Goal: Task Accomplishment & Management: Manage account settings

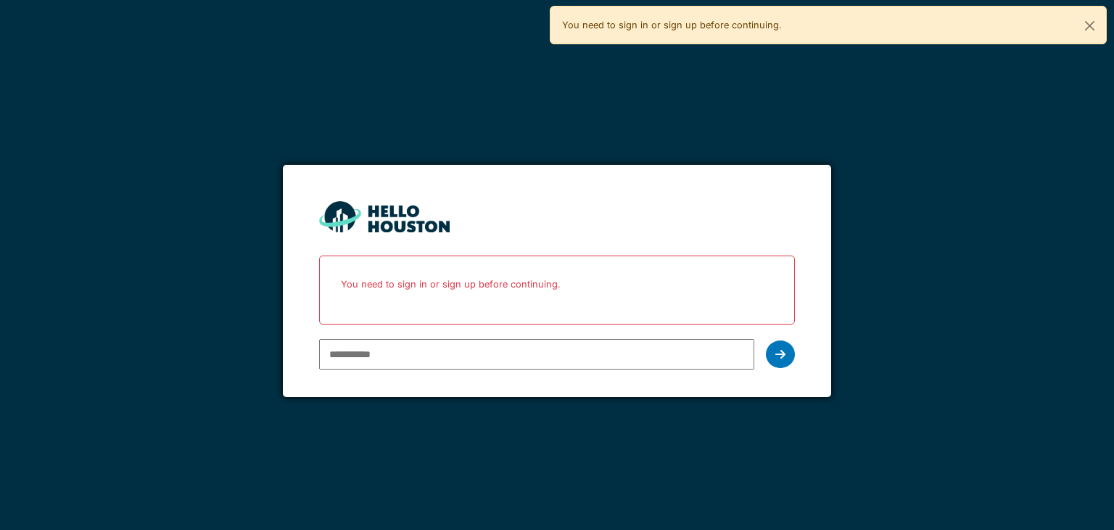
click at [414, 350] on input "email" at bounding box center [536, 354] width 434 height 30
type input "**********"
click at [773, 342] on div at bounding box center [780, 354] width 29 height 28
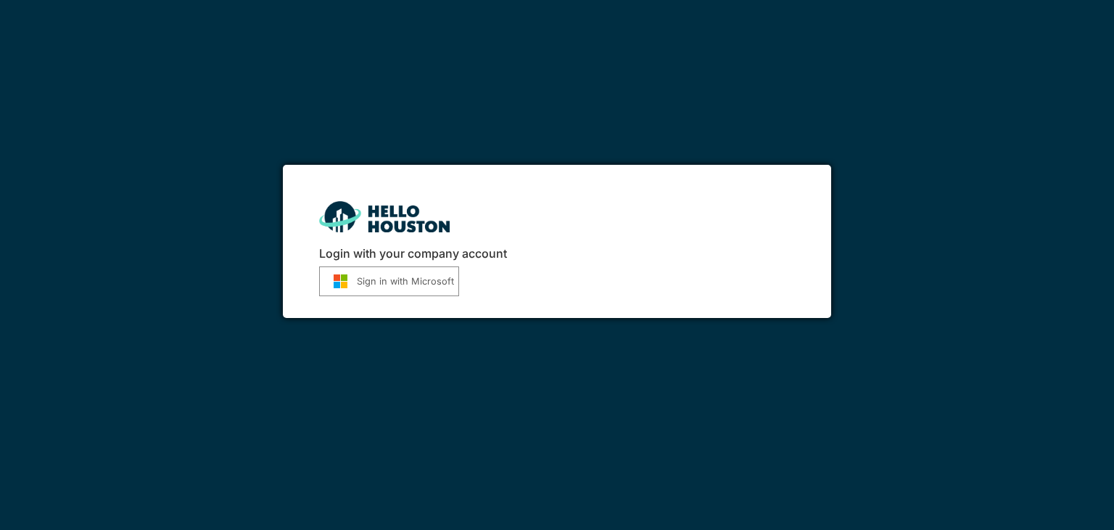
click at [426, 289] on button "Sign in with Microsoft" at bounding box center [389, 281] width 140 height 30
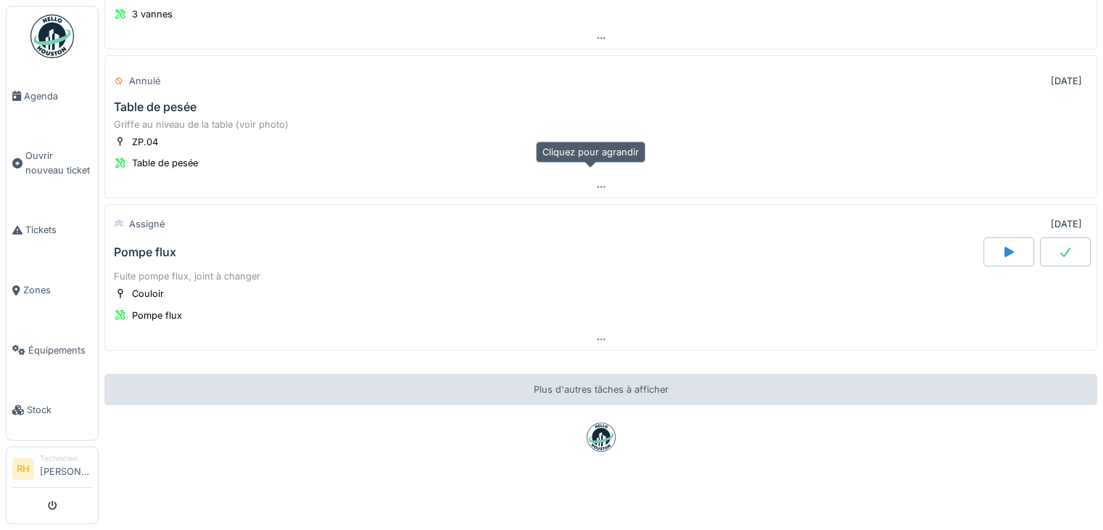
scroll to position [11, 0]
click at [69, 288] on span "Zones" at bounding box center [57, 290] width 69 height 14
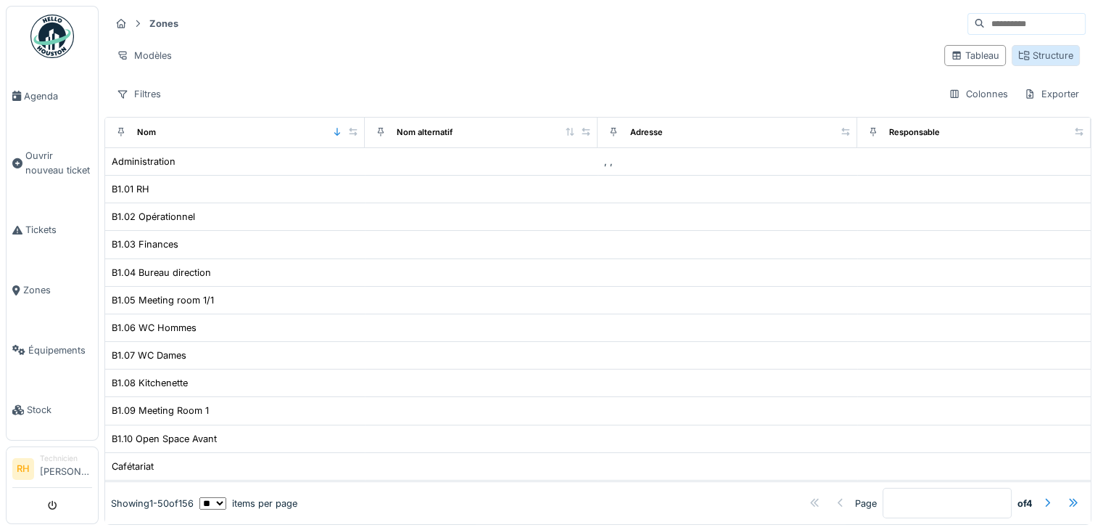
click at [1026, 56] on div "Structure" at bounding box center [1045, 56] width 55 height 14
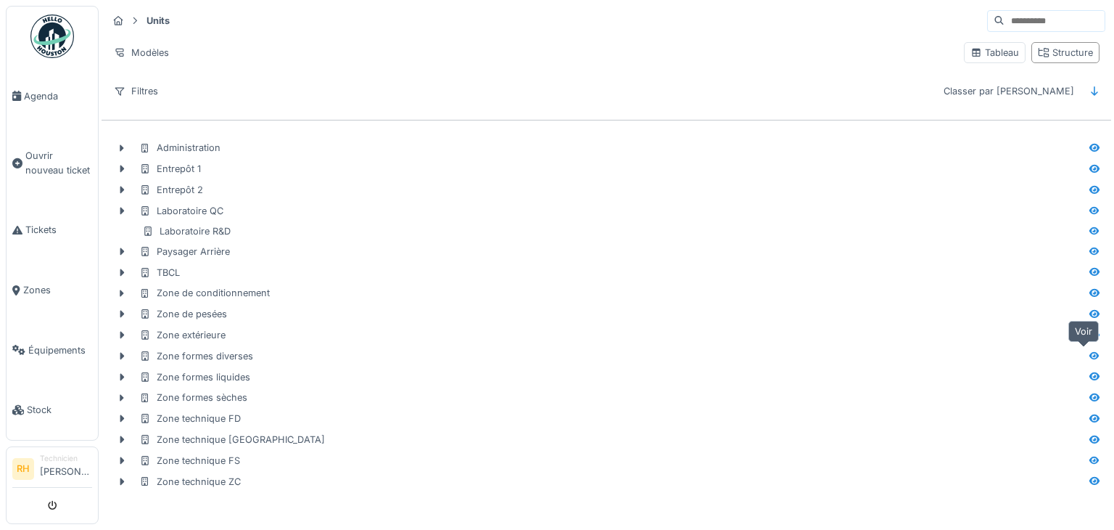
click at [1089, 355] on icon at bounding box center [1094, 355] width 10 height 8
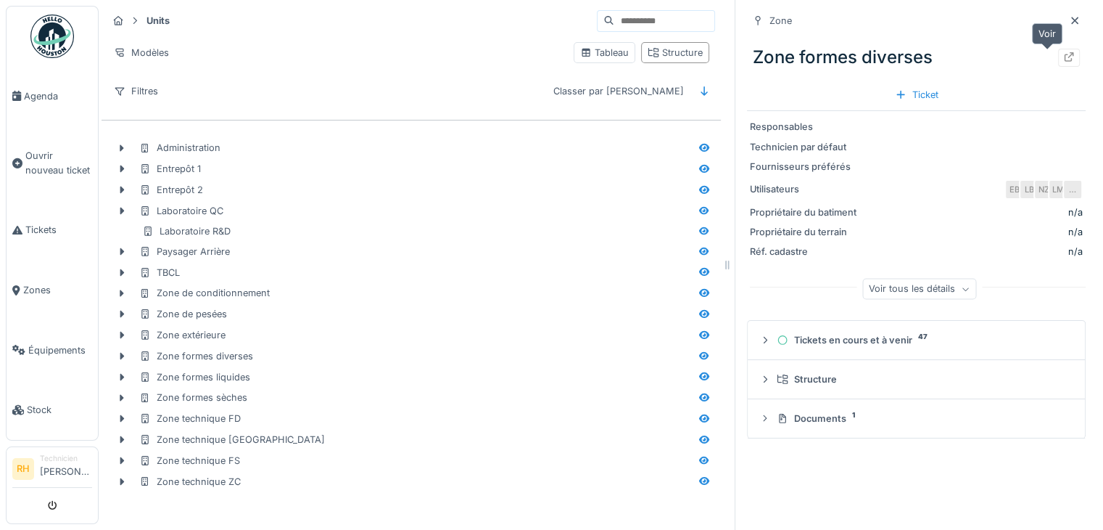
click at [1065, 61] on icon at bounding box center [1069, 56] width 9 height 9
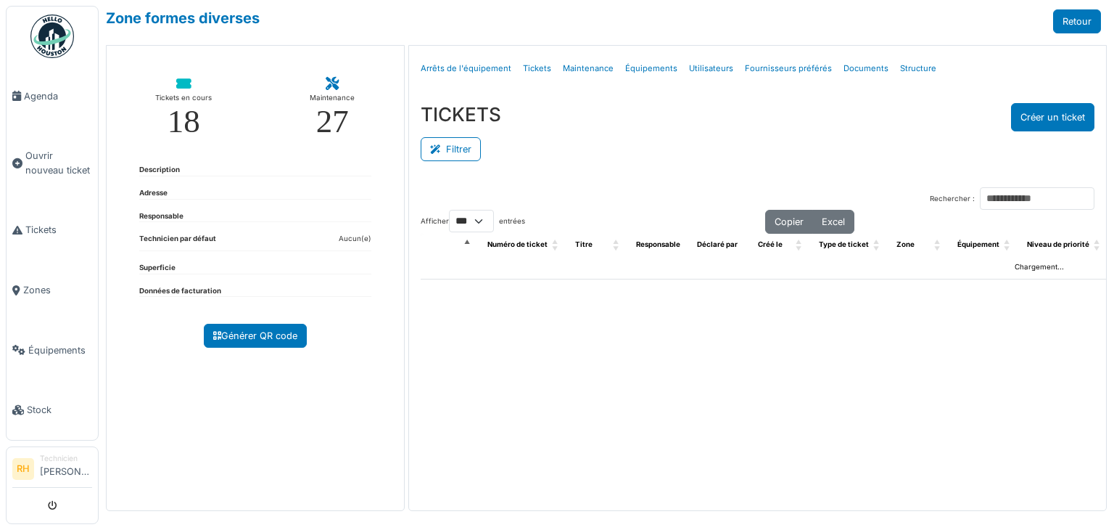
select select "***"
click at [456, 142] on button "Filtrer" at bounding box center [451, 149] width 60 height 24
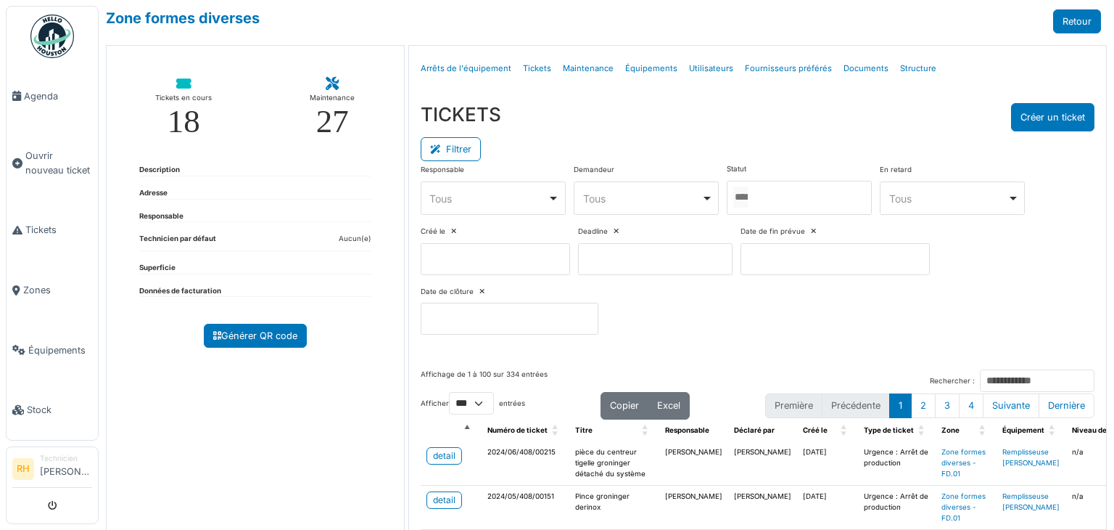
click at [839, 186] on div at bounding box center [799, 198] width 145 height 34
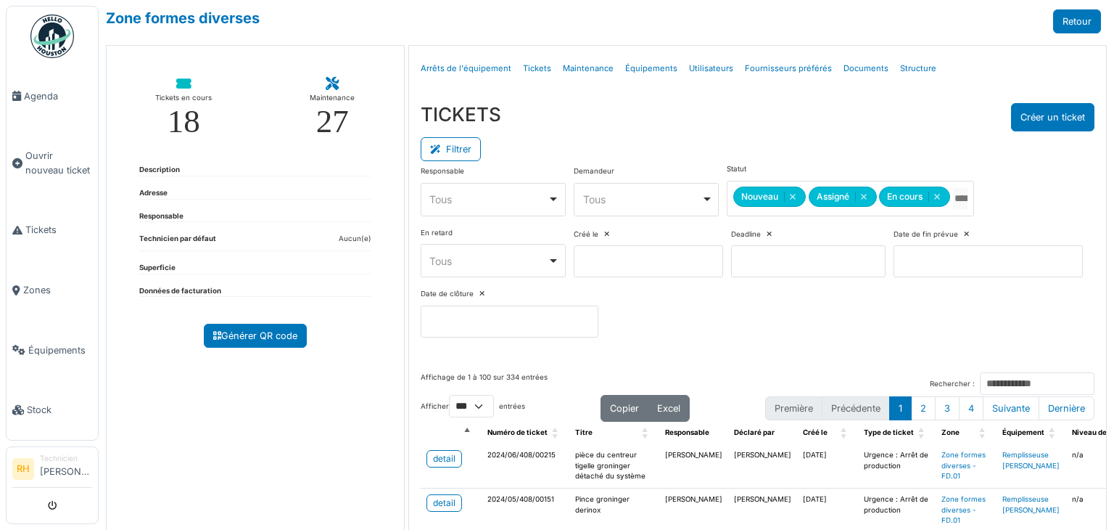
click at [775, 86] on div "Menu [GEOGRAPHIC_DATA] Arrêts de l'équipement Tickets Maintenance Équipements U…" at bounding box center [757, 69] width 697 height 46
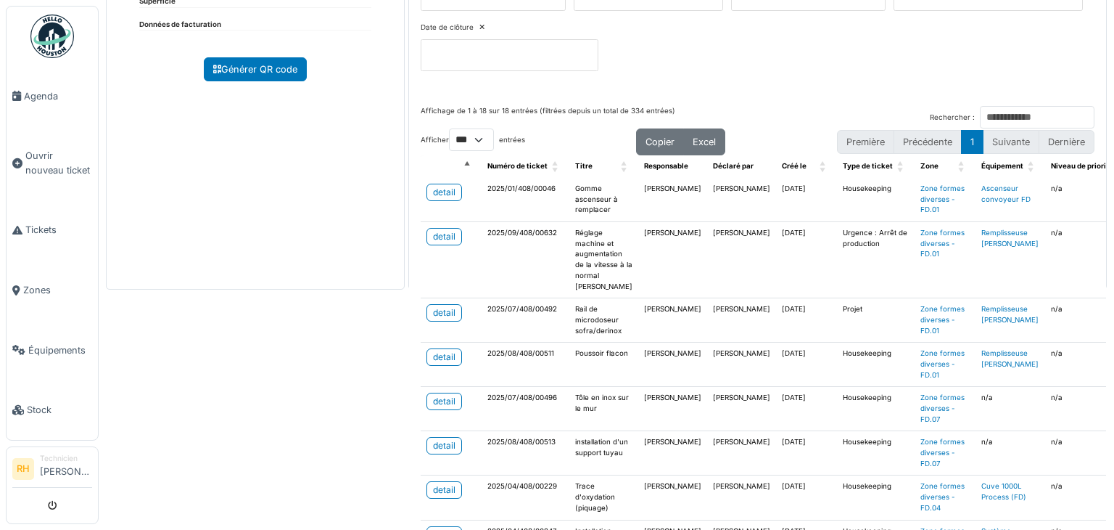
scroll to position [339, 0]
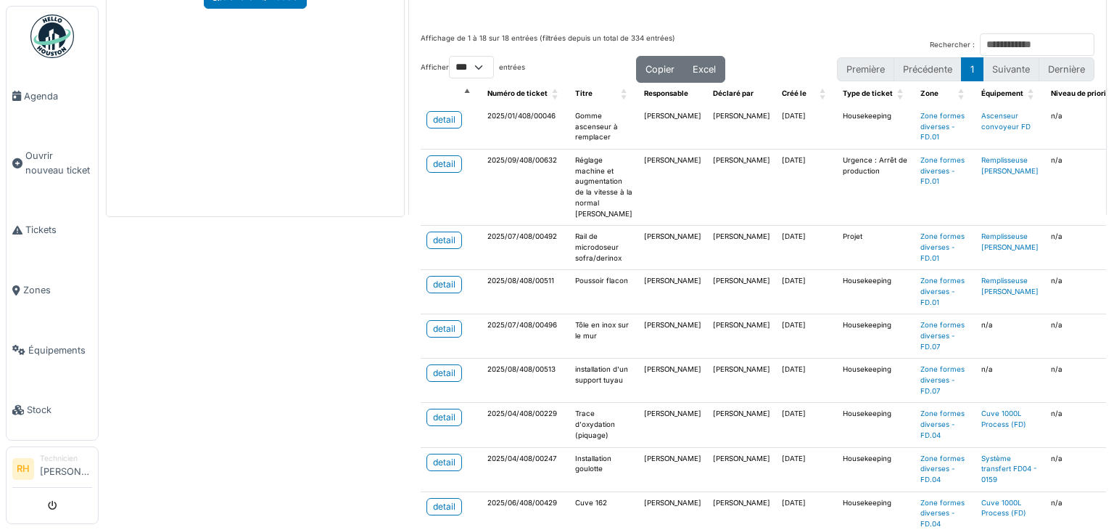
click at [310, 283] on div "Zone formes diverses Retour Tickets en cours 18 Maintenance 27 Description Adre…" at bounding box center [606, 265] width 1015 height 530
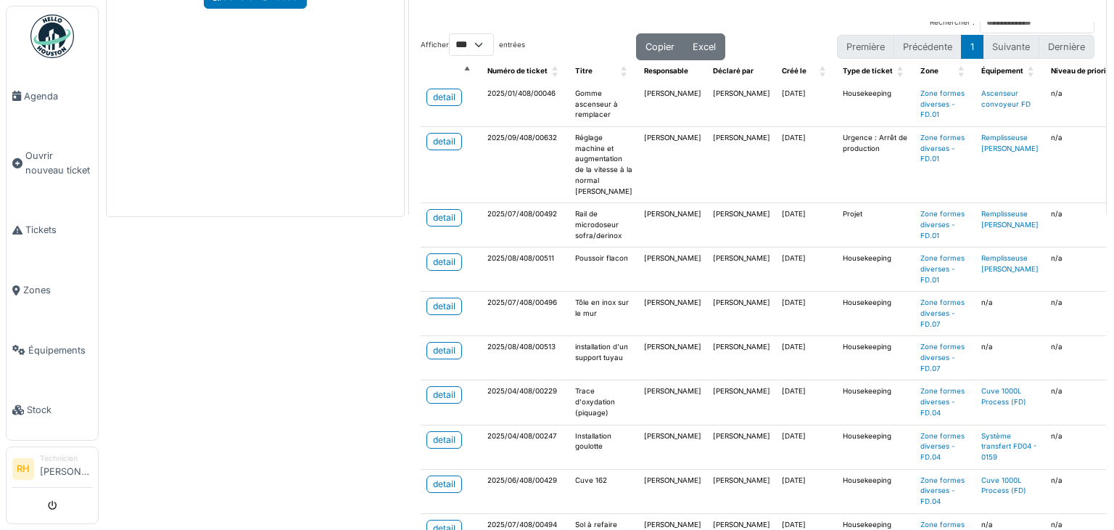
scroll to position [0, 0]
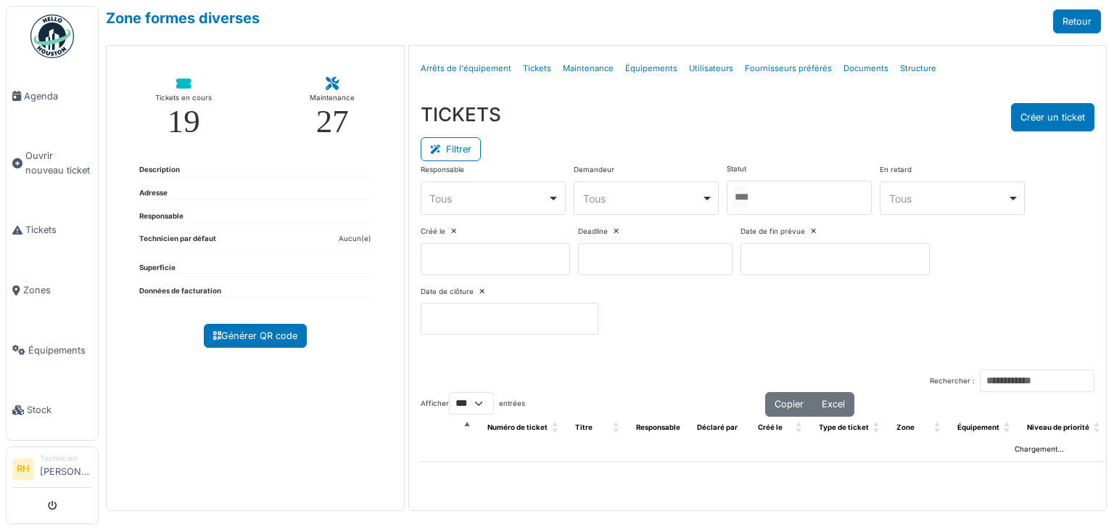
select select "***"
click at [785, 187] on div at bounding box center [799, 198] width 145 height 34
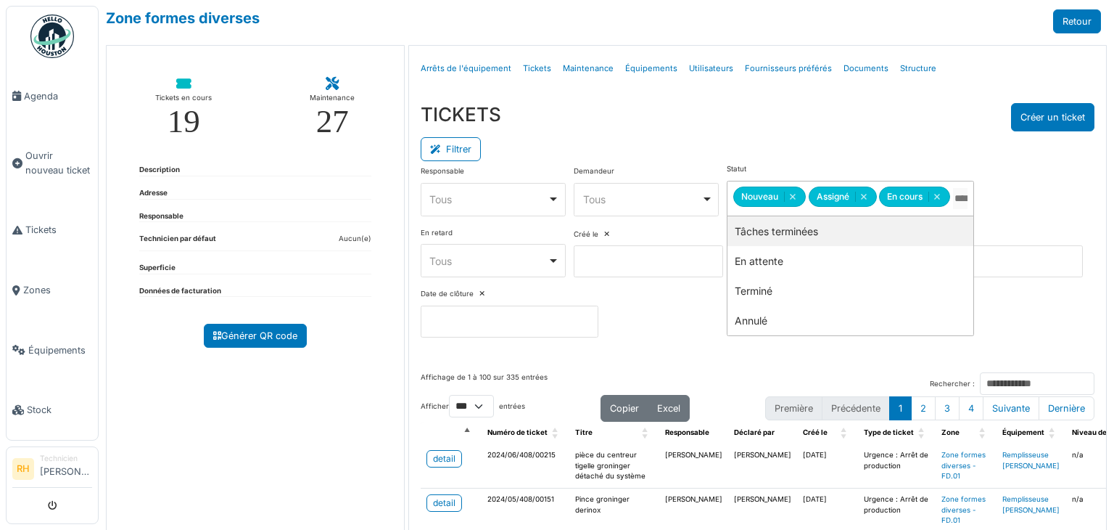
drag, startPoint x: 762, startPoint y: 118, endPoint x: 772, endPoint y: 102, distance: 17.9
click at [764, 118] on div "TICKETS Créer un ticket" at bounding box center [758, 117] width 674 height 28
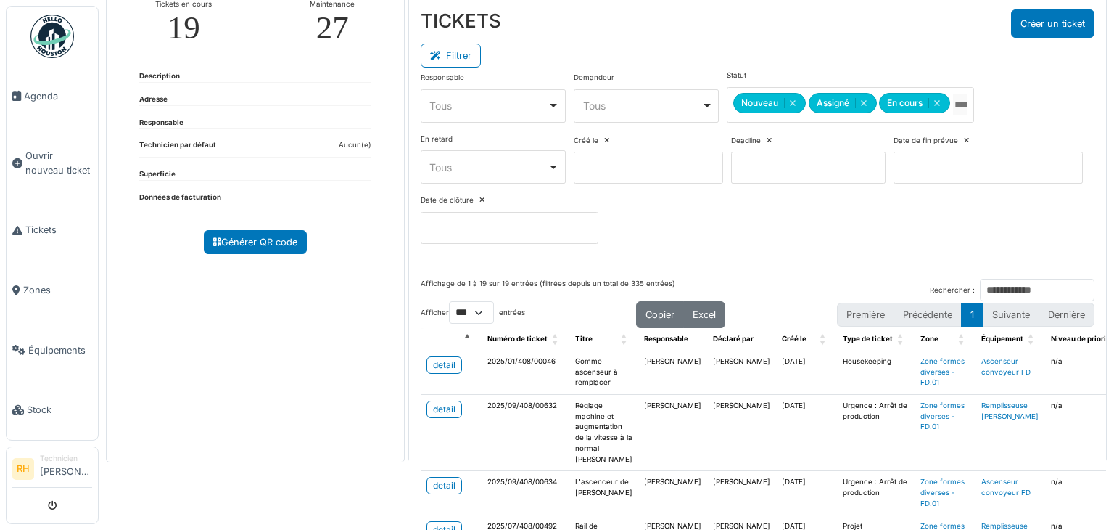
scroll to position [145, 0]
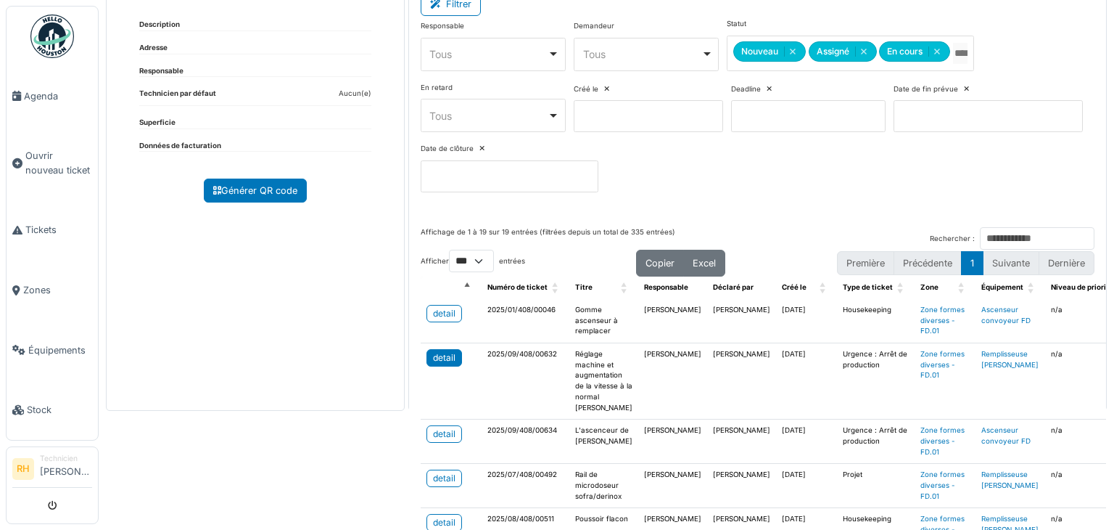
click at [427, 352] on link "detail" at bounding box center [445, 357] width 36 height 17
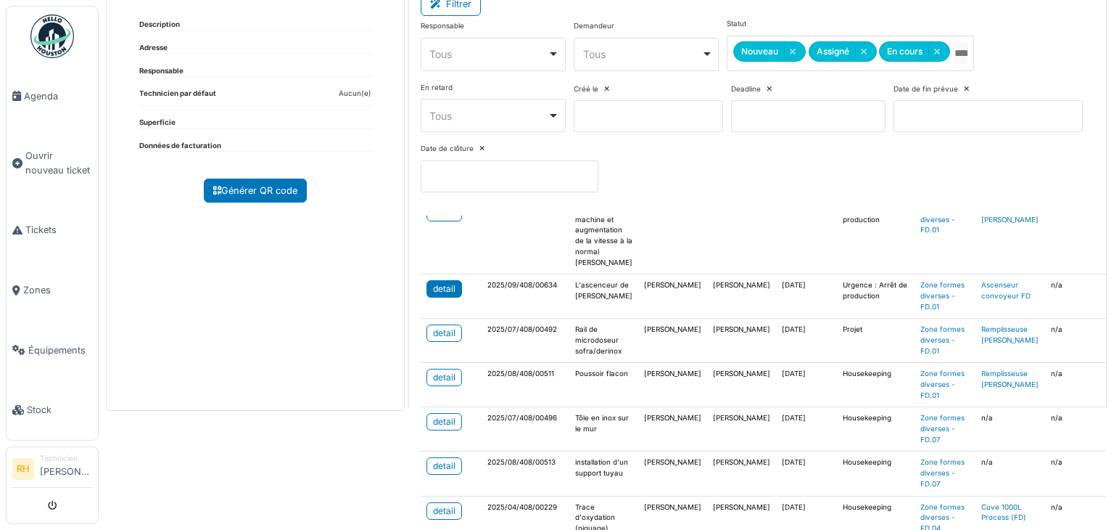
click at [448, 290] on div "detail" at bounding box center [444, 288] width 22 height 13
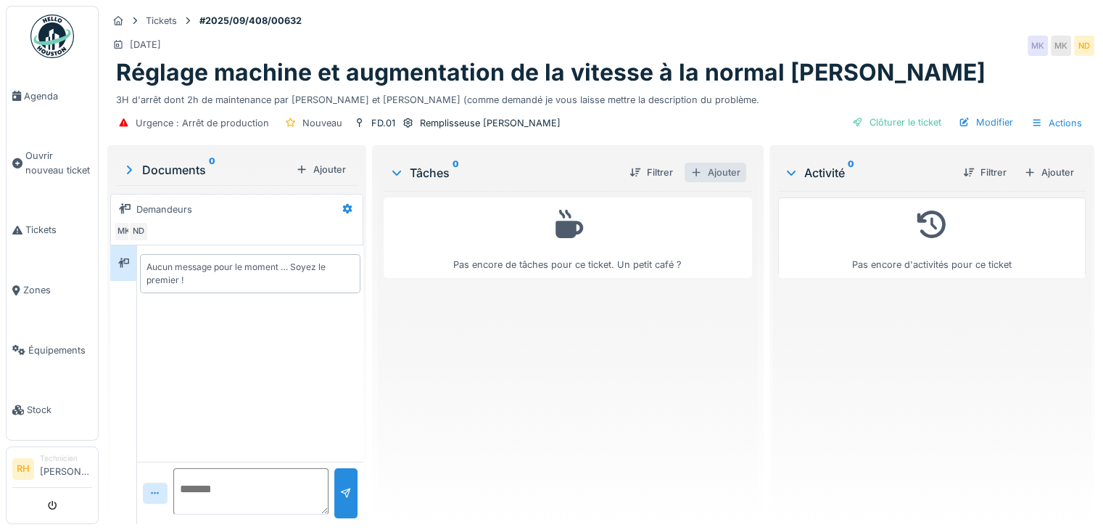
click at [703, 172] on div "Ajouter" at bounding box center [716, 172] width 62 height 20
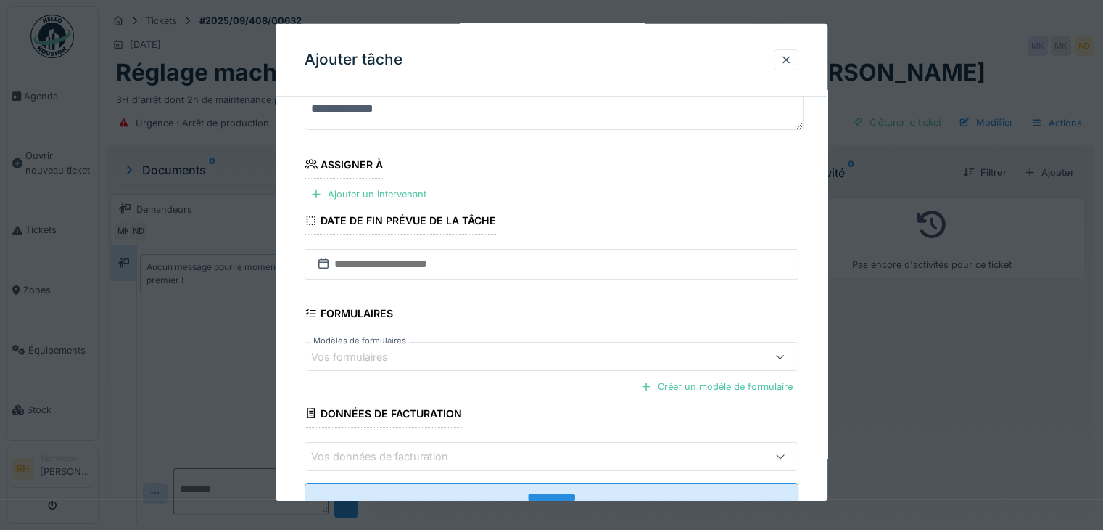
scroll to position [145, 0]
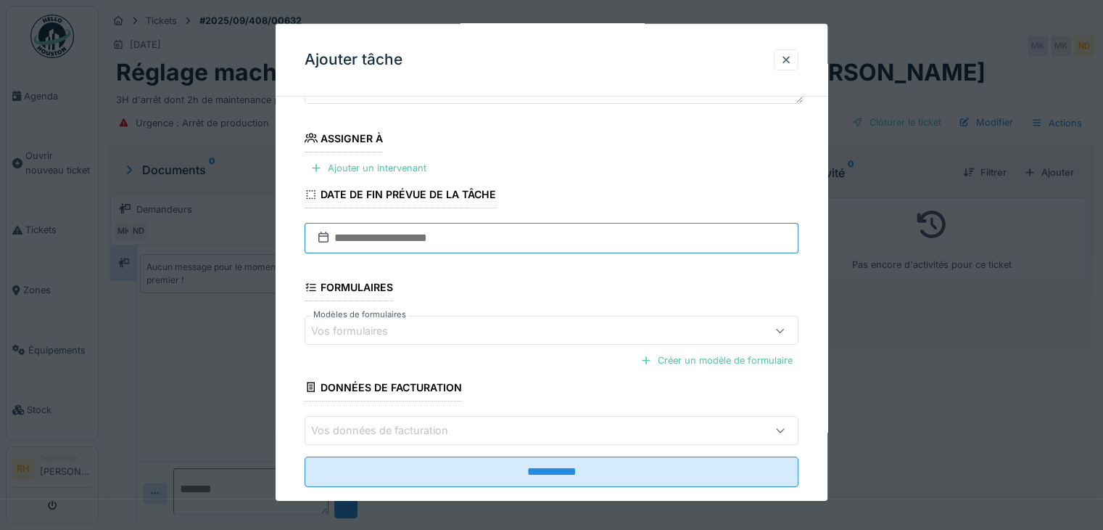
click at [557, 236] on input "text" at bounding box center [552, 238] width 494 height 30
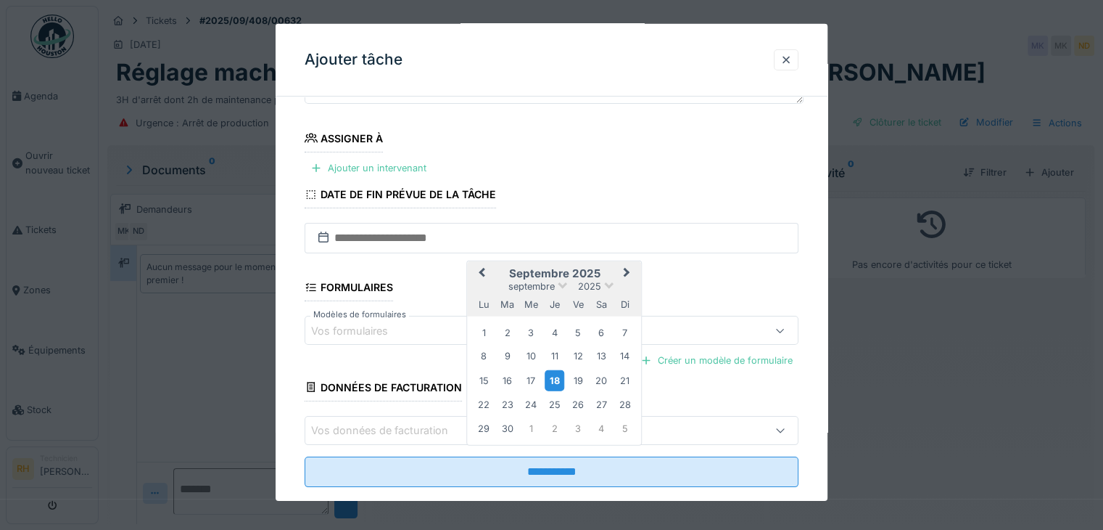
click at [553, 376] on div "18" at bounding box center [555, 379] width 20 height 21
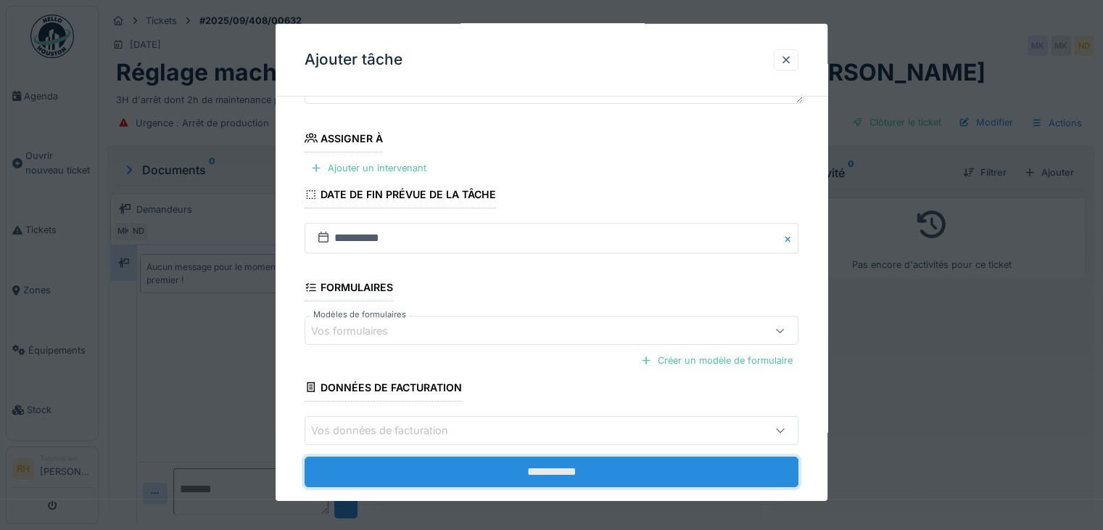
click at [482, 469] on input "**********" at bounding box center [552, 471] width 494 height 30
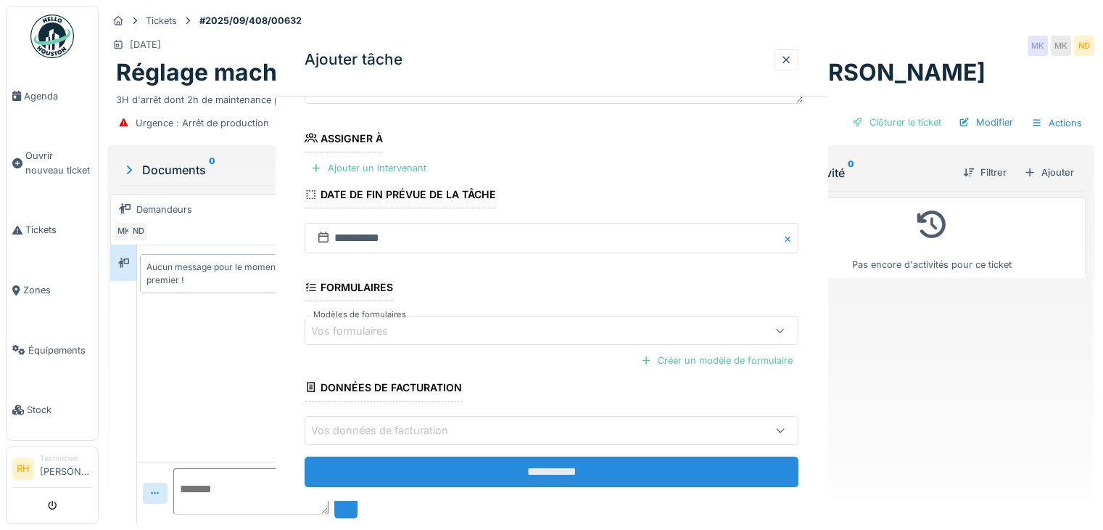
scroll to position [0, 0]
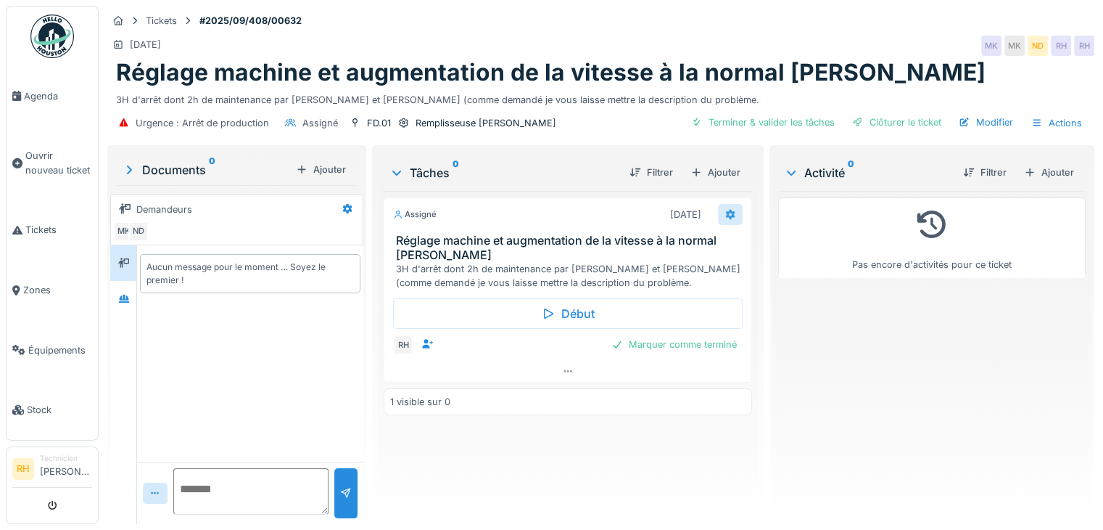
click at [718, 215] on div at bounding box center [730, 214] width 25 height 21
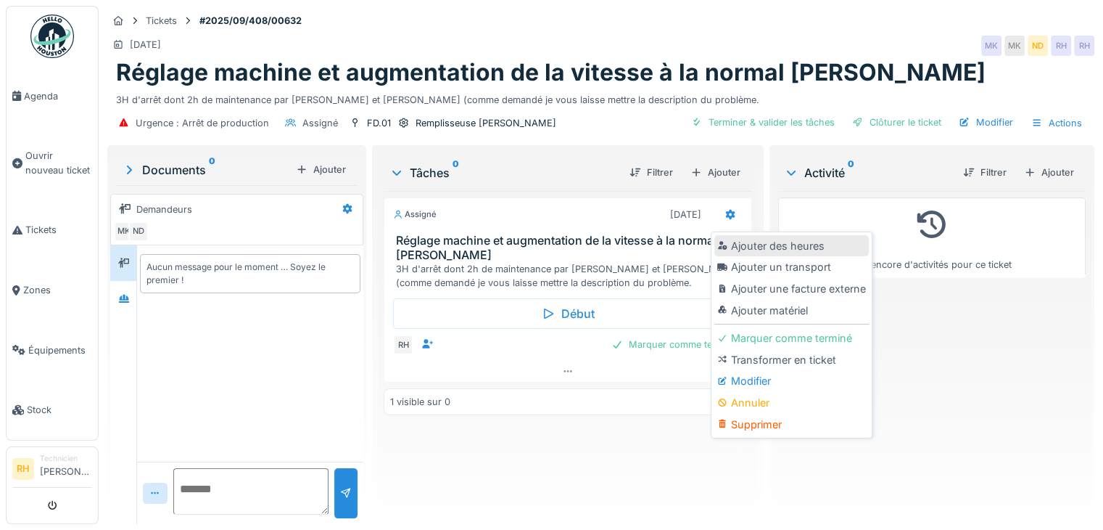
click at [765, 242] on div "Ajouter des heures" at bounding box center [791, 246] width 155 height 22
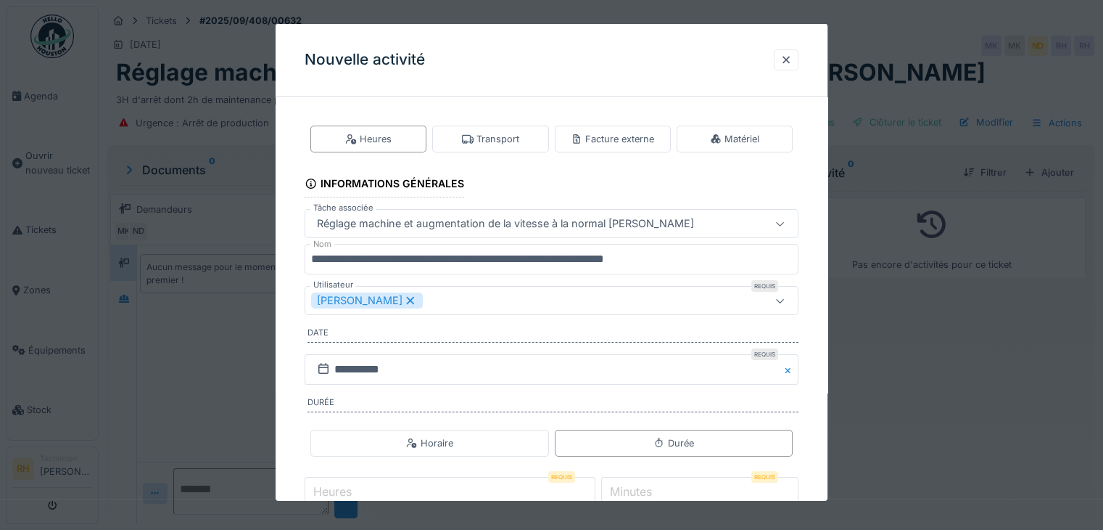
click at [470, 302] on div "[PERSON_NAME]" at bounding box center [521, 300] width 421 height 16
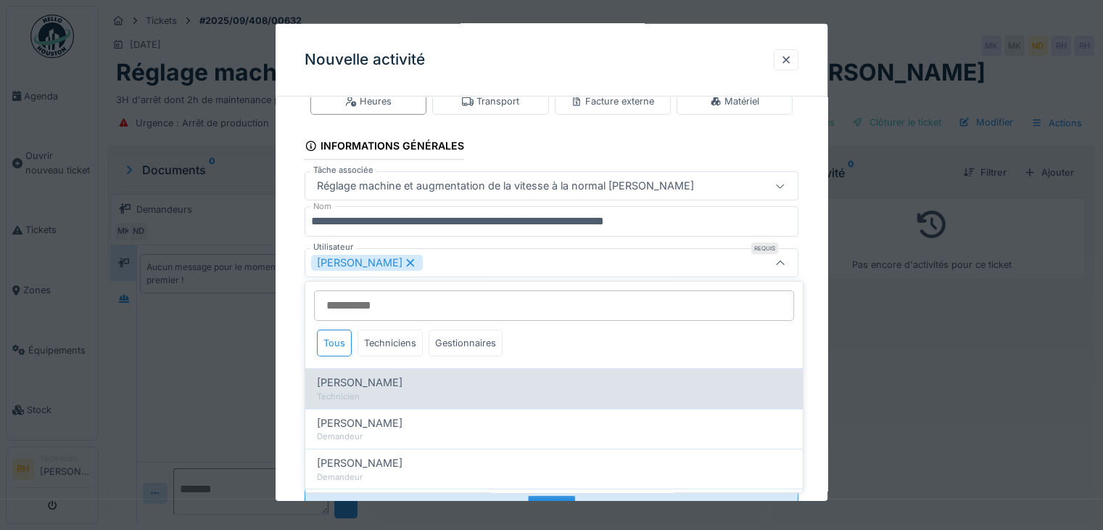
click at [390, 378] on div "Achraf Chihabi" at bounding box center [554, 382] width 474 height 16
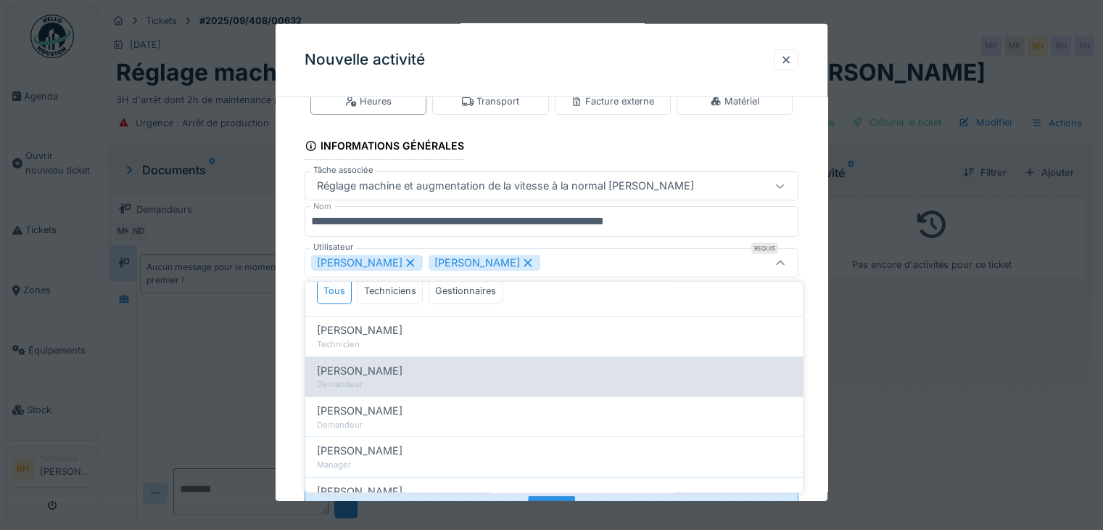
scroll to position [0, 0]
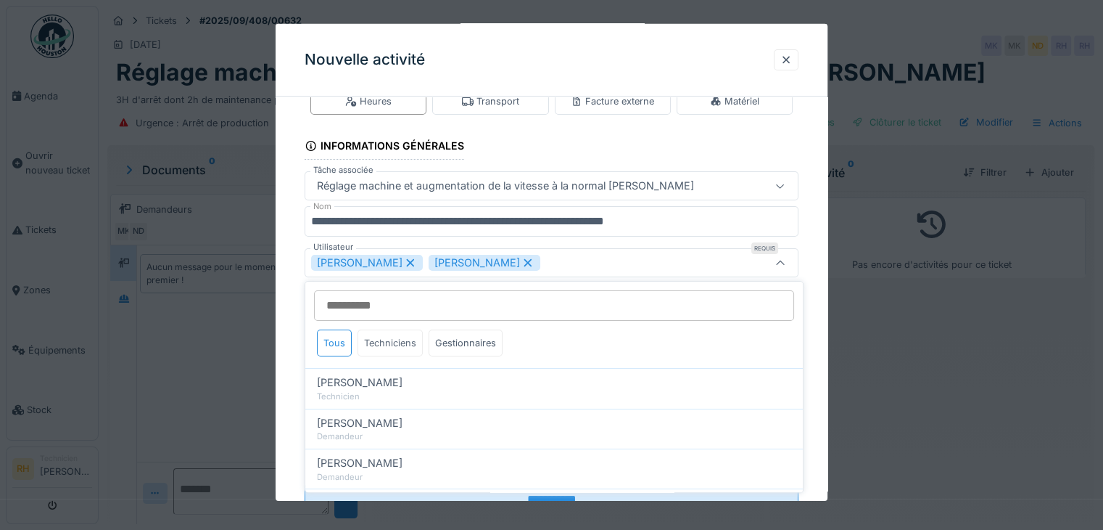
click at [394, 346] on div "Techniciens" at bounding box center [390, 342] width 65 height 27
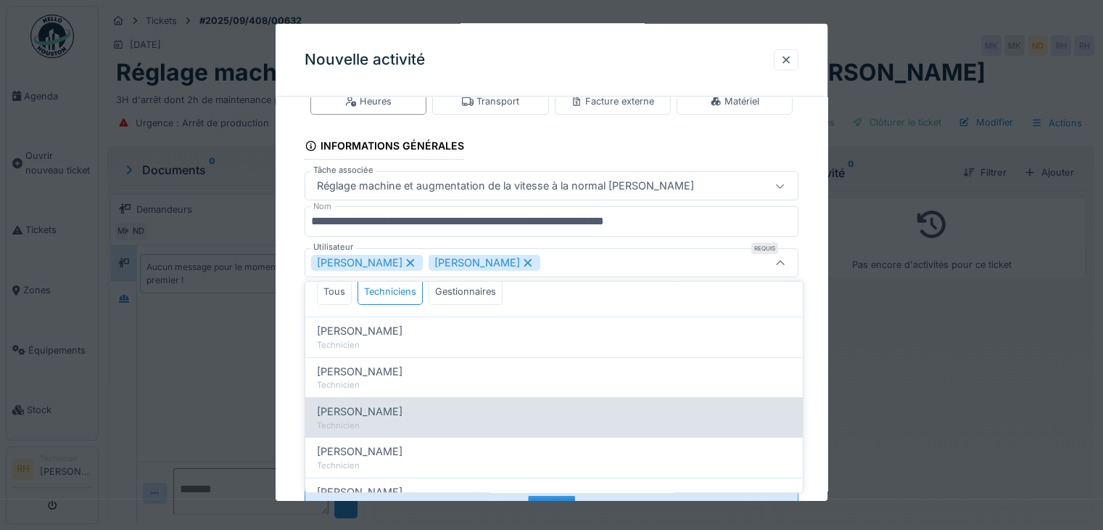
scroll to position [141, 0]
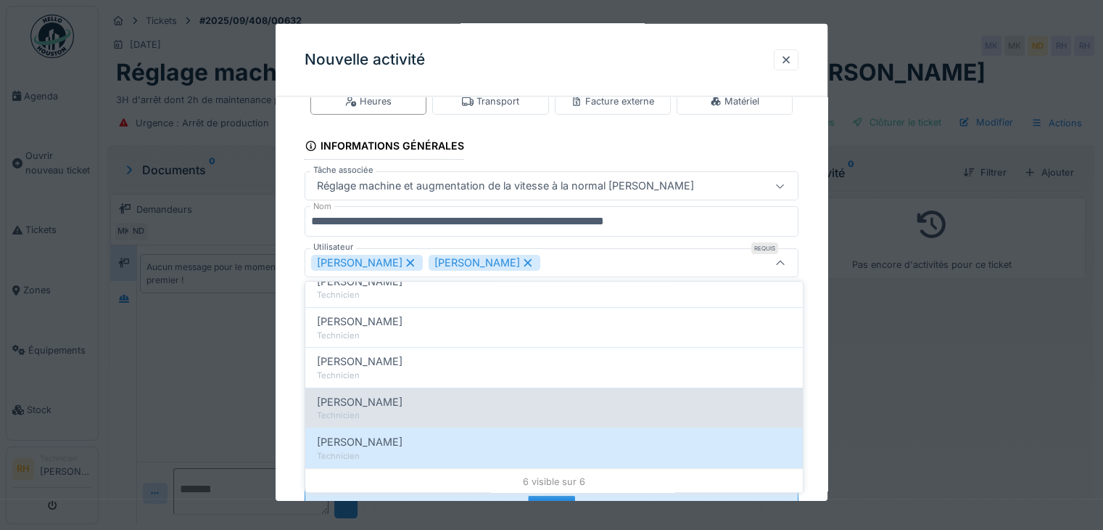
click at [397, 405] on div "Imad Chihabi" at bounding box center [554, 402] width 474 height 16
type input "**********"
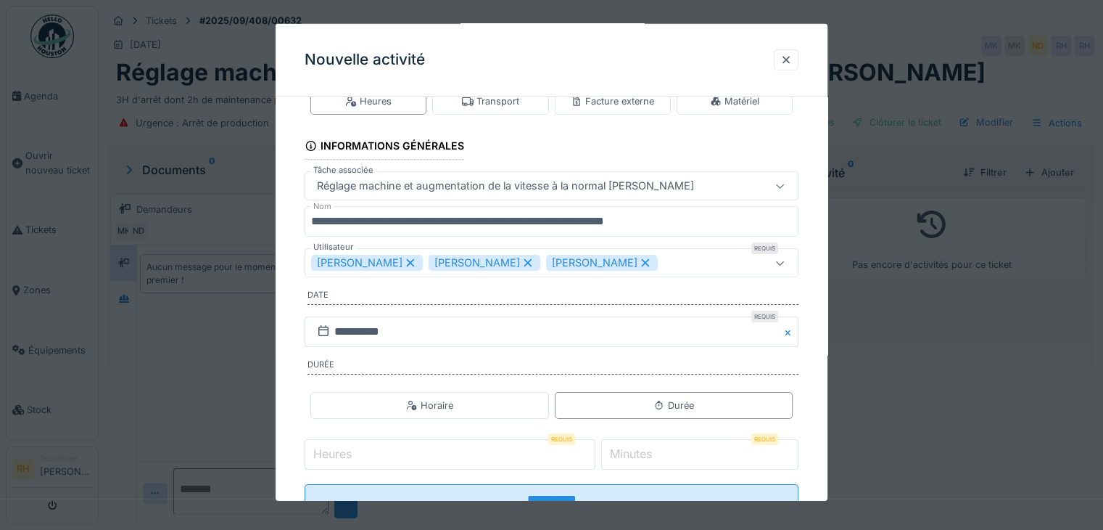
click at [815, 302] on div "**********" at bounding box center [552, 312] width 552 height 485
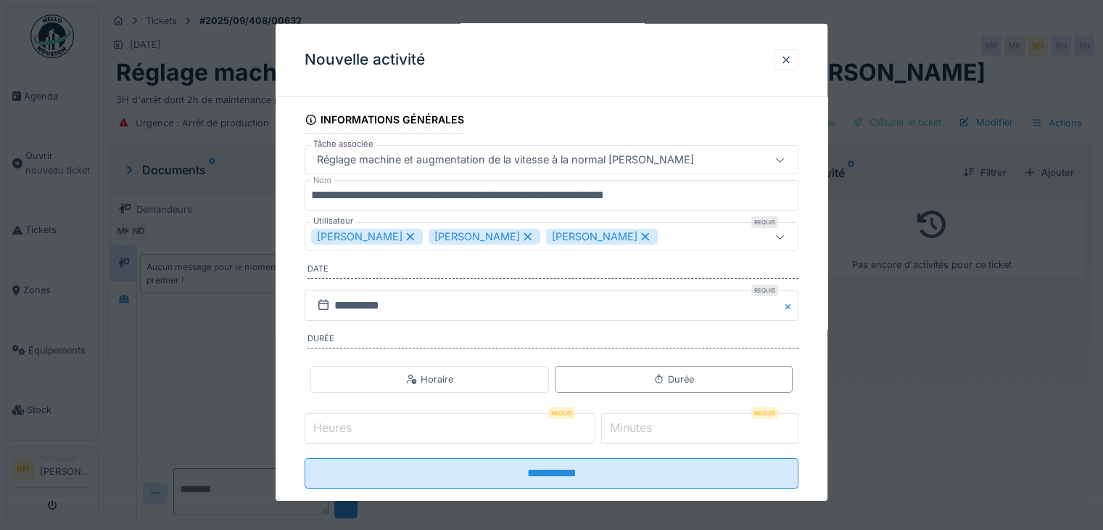
scroll to position [90, 0]
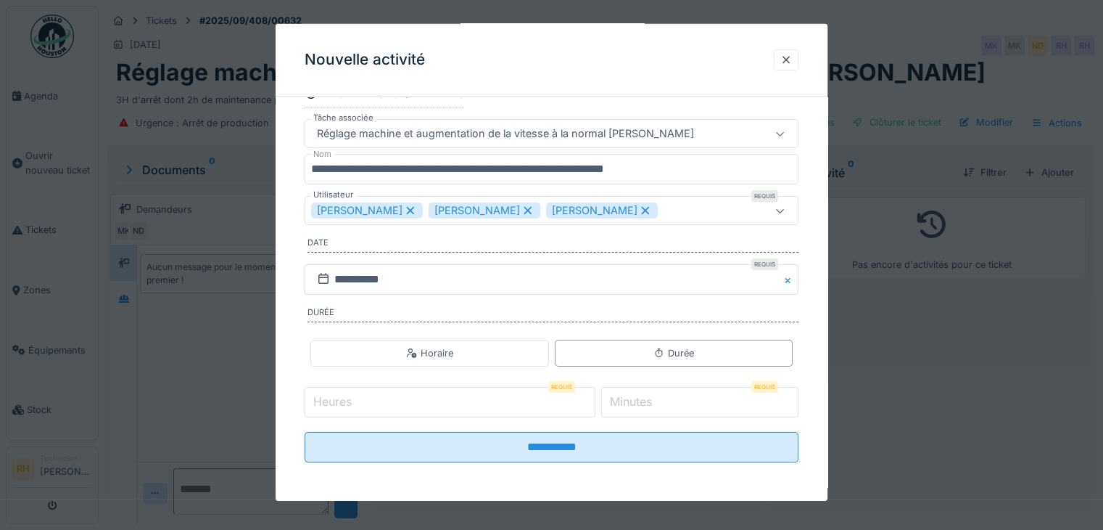
click at [530, 408] on input "Heures" at bounding box center [450, 402] width 291 height 30
type input "*"
click at [648, 401] on label "Minutes" at bounding box center [631, 400] width 48 height 17
click at [648, 401] on input "*" at bounding box center [699, 402] width 197 height 30
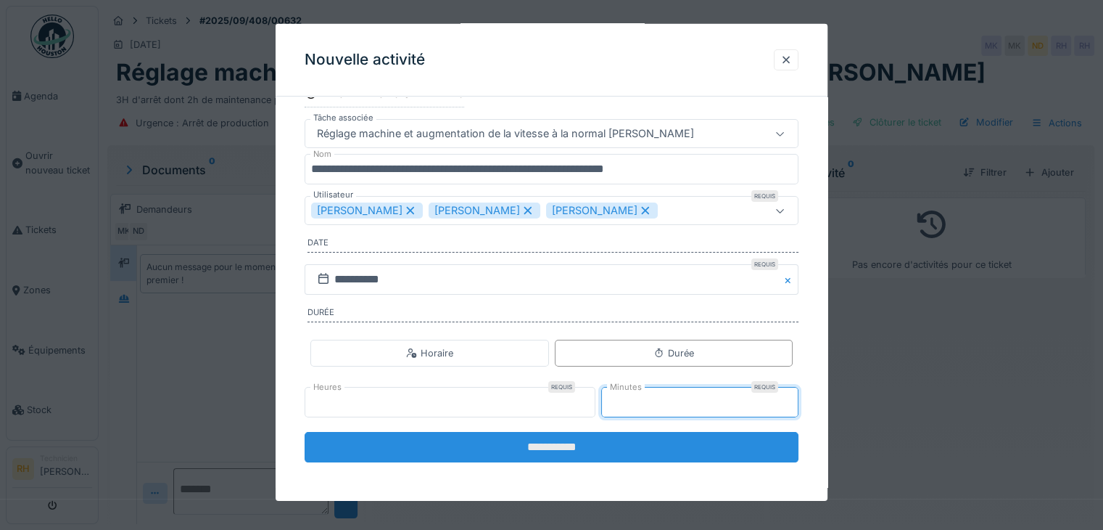
type input "**"
click at [630, 434] on input "**********" at bounding box center [552, 447] width 494 height 30
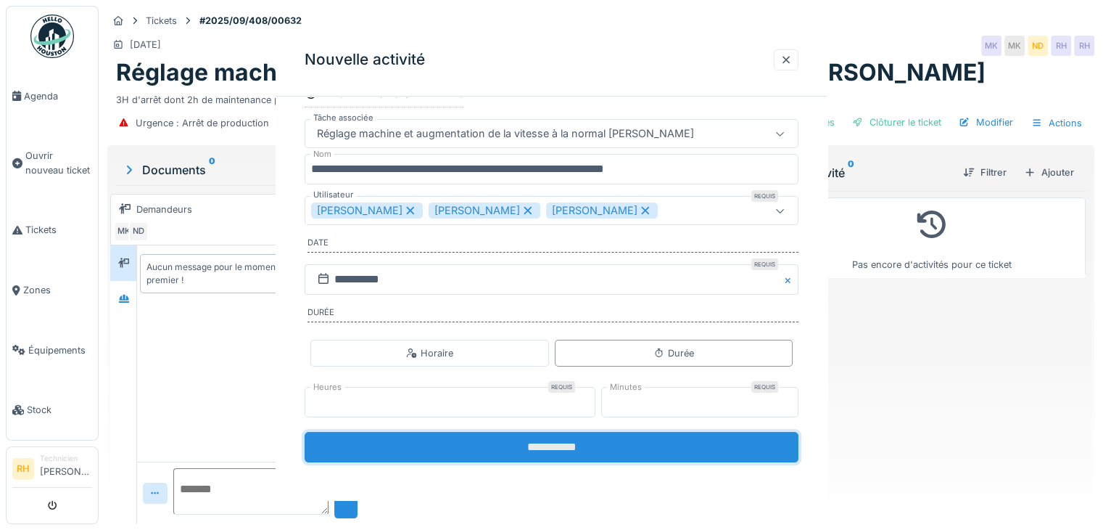
scroll to position [0, 0]
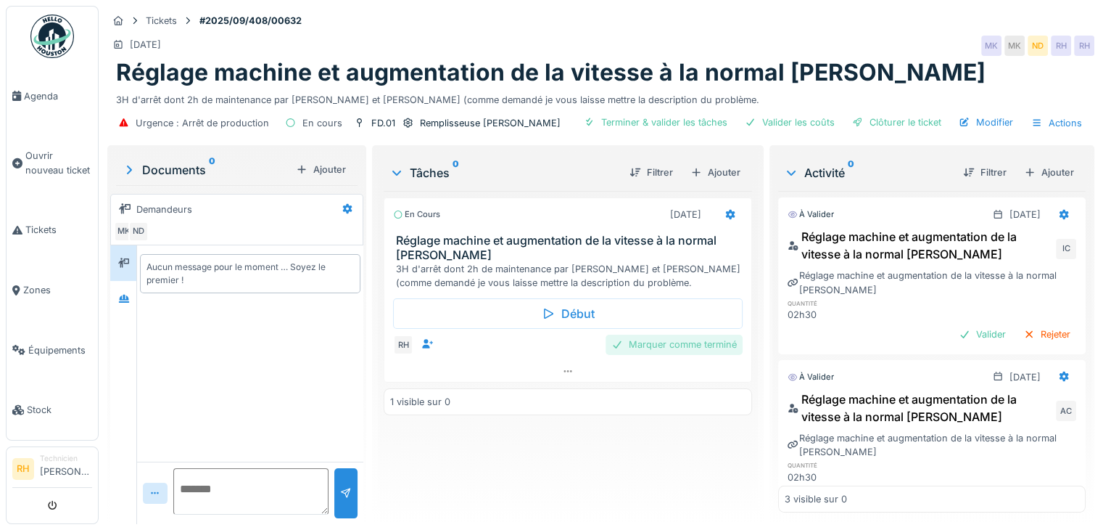
click at [643, 342] on div "Marquer comme terminé" at bounding box center [674, 344] width 137 height 20
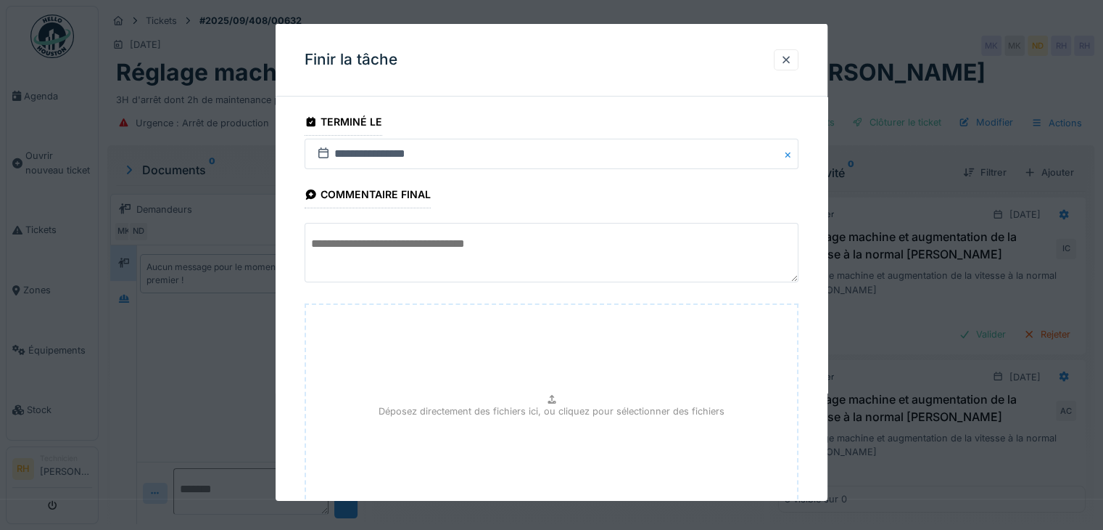
click at [477, 224] on textarea at bounding box center [552, 252] width 494 height 59
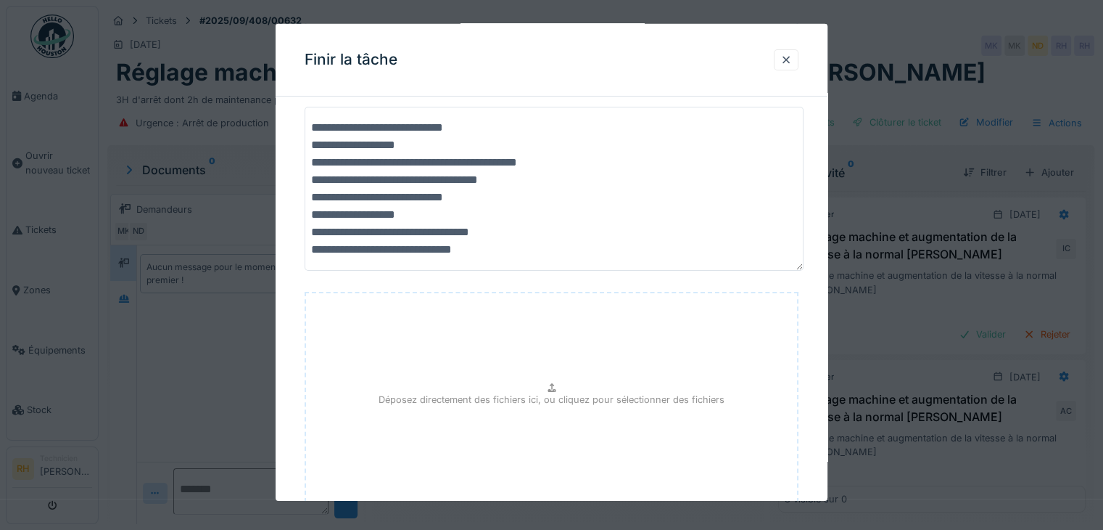
scroll to position [218, 0]
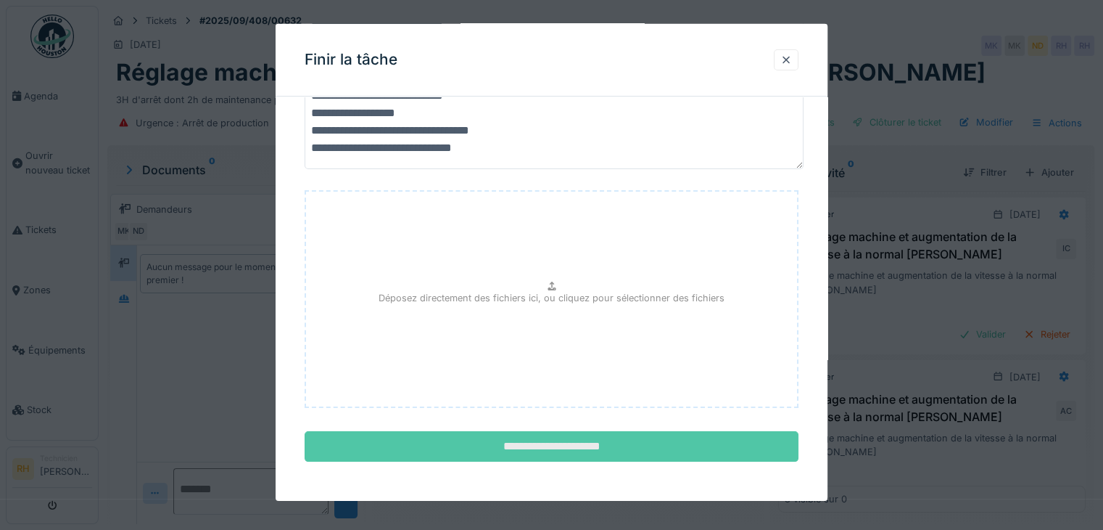
type textarea "**********"
click at [518, 450] on input "**********" at bounding box center [552, 446] width 494 height 30
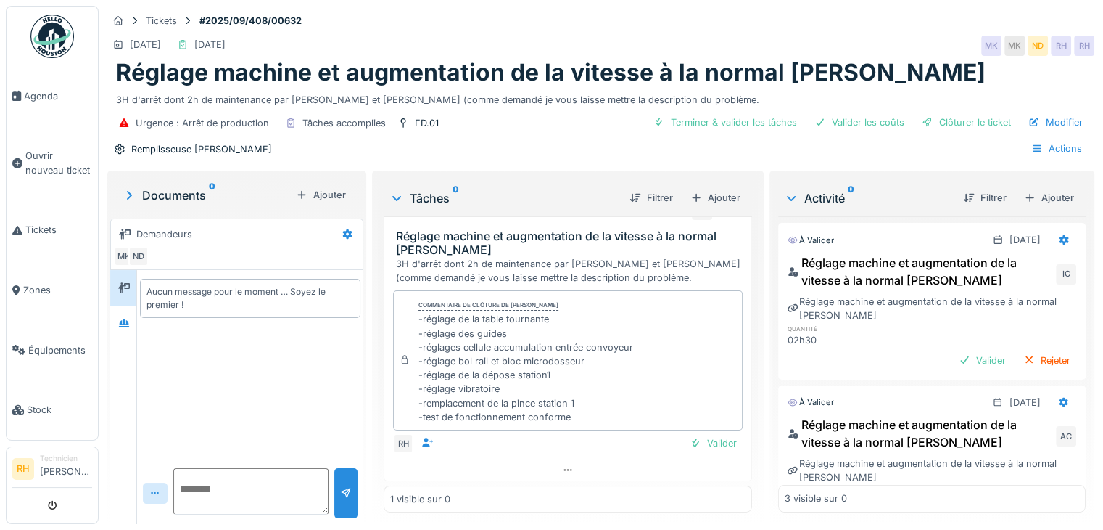
scroll to position [11, 0]
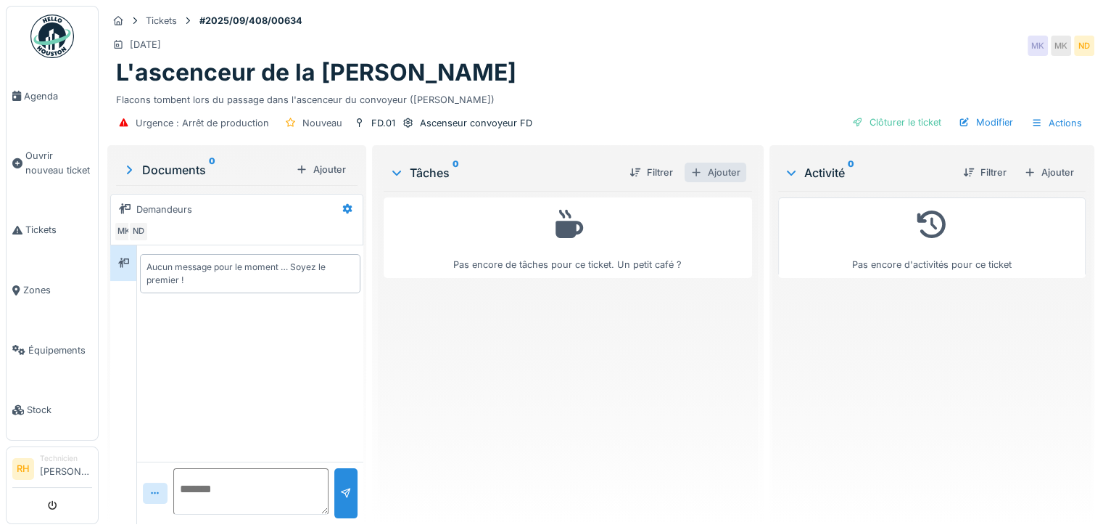
click at [717, 165] on div "Ajouter" at bounding box center [716, 172] width 62 height 20
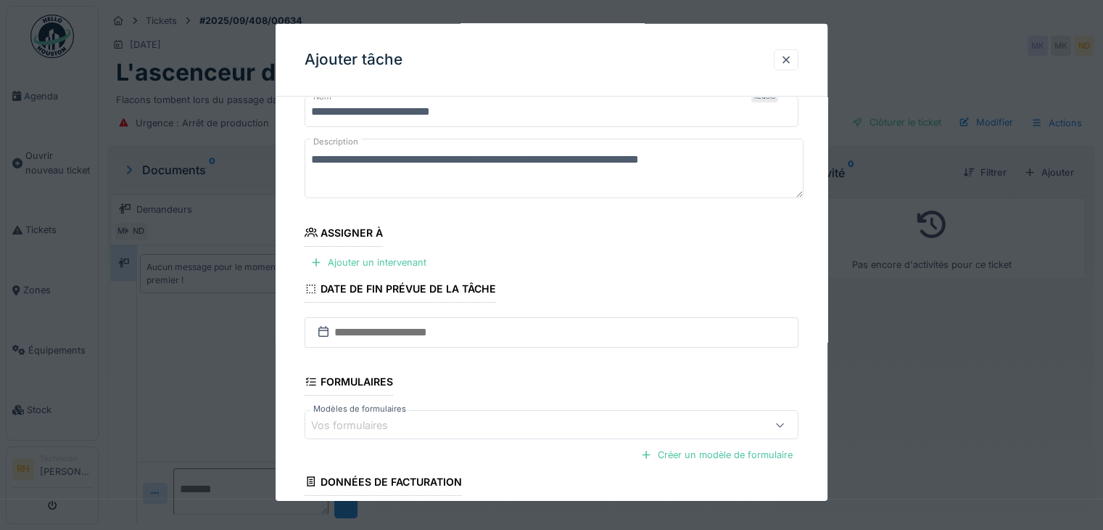
scroll to position [145, 0]
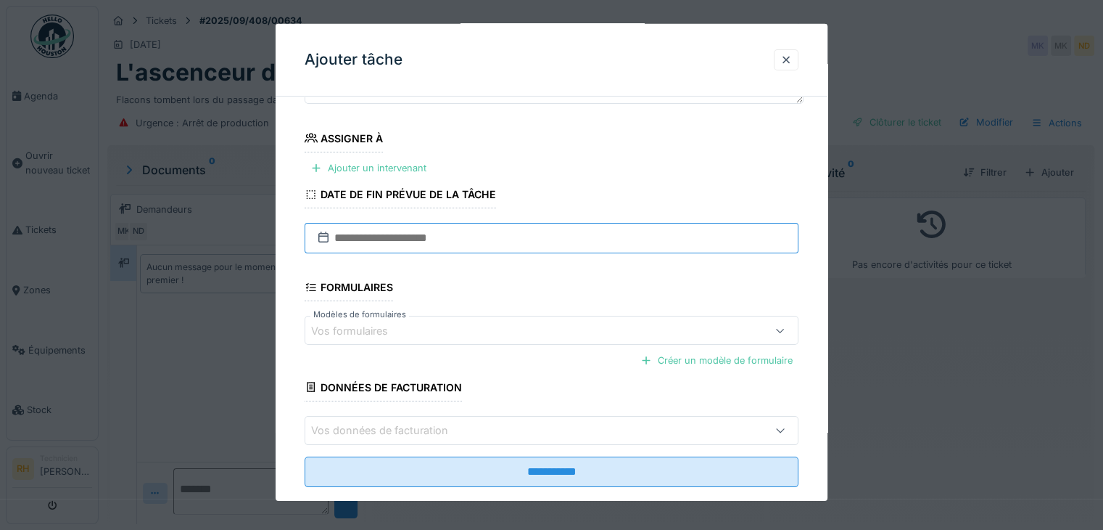
drag, startPoint x: 448, startPoint y: 228, endPoint x: 461, endPoint y: 250, distance: 25.1
click at [448, 228] on input "text" at bounding box center [552, 238] width 494 height 30
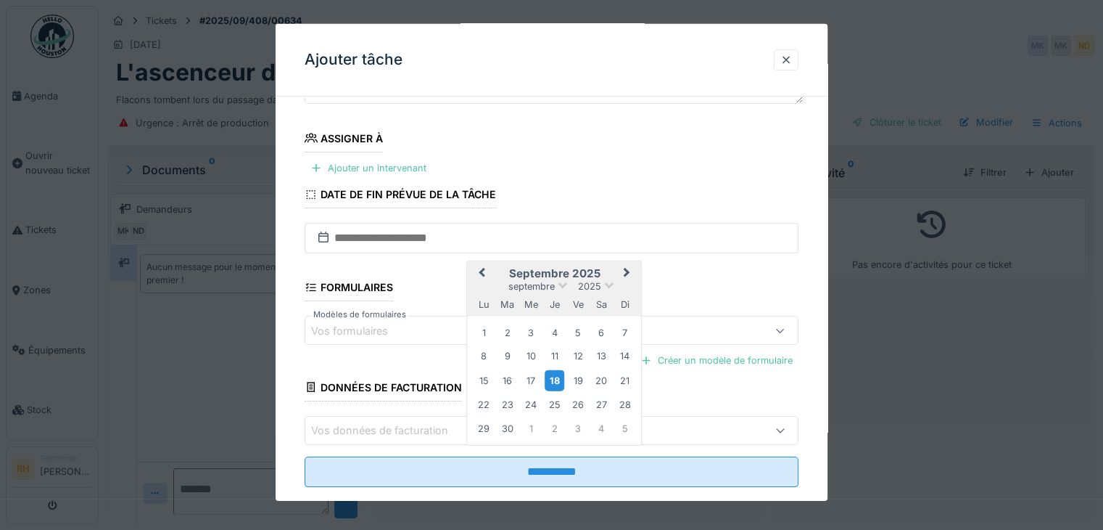
click at [553, 373] on div "18" at bounding box center [555, 379] width 20 height 21
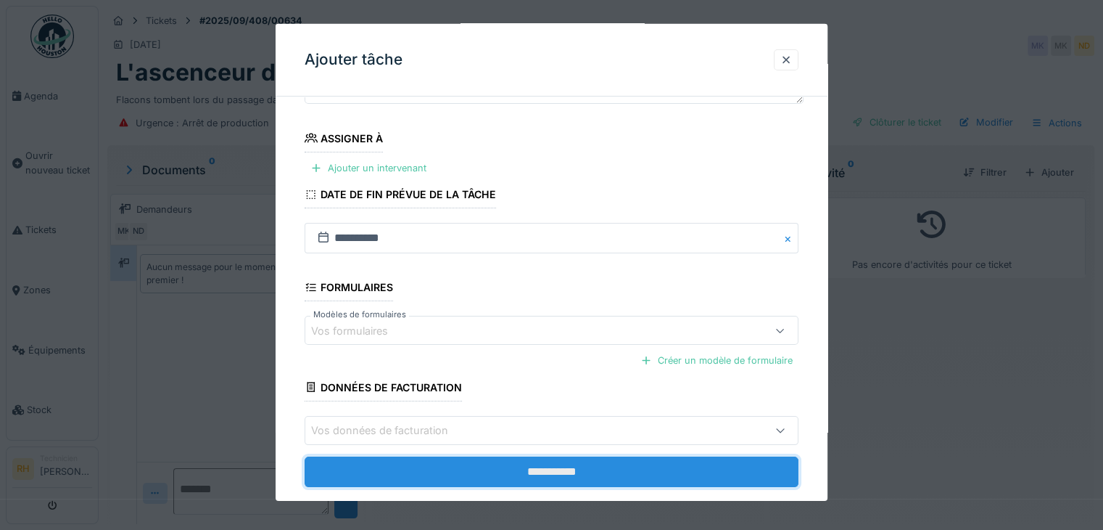
click at [553, 476] on input "**********" at bounding box center [552, 471] width 494 height 30
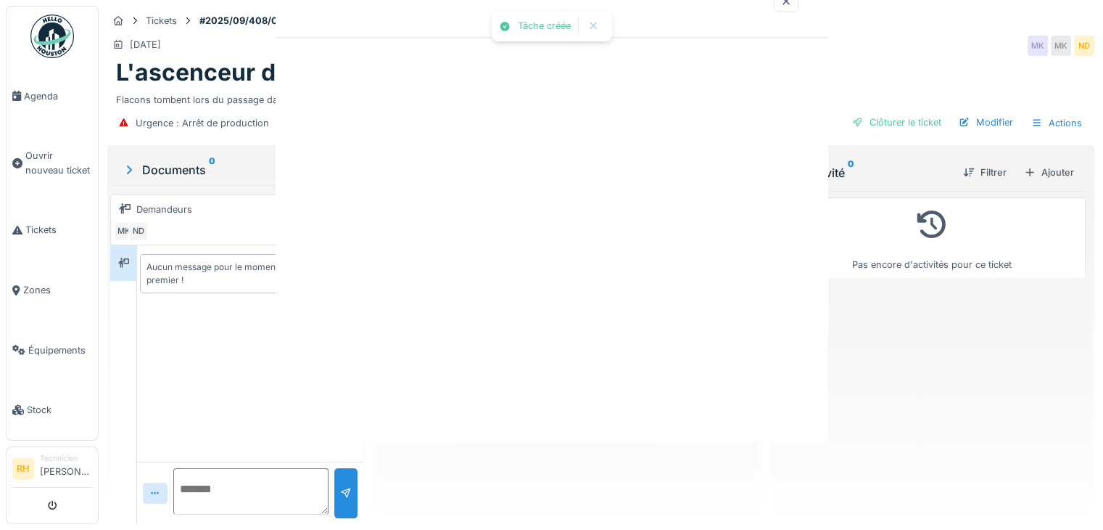
scroll to position [0, 0]
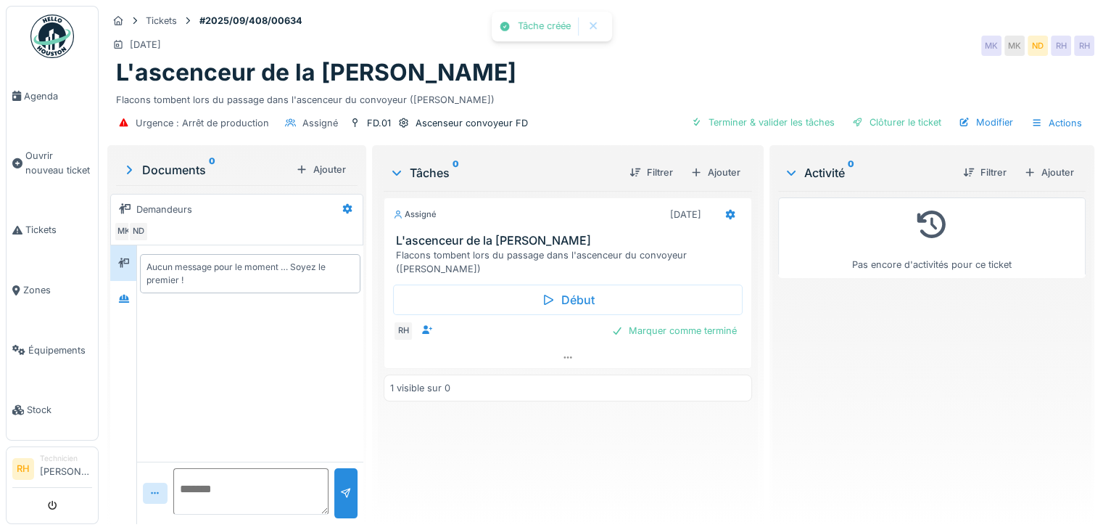
drag, startPoint x: 670, startPoint y: 458, endPoint x: 685, endPoint y: 387, distance: 72.0
click at [670, 456] on div "Assigné 18/09/2025 L'ascenceur de la groninger Flacons tombent lors du passage …" at bounding box center [568, 351] width 368 height 321
click at [725, 210] on icon at bounding box center [731, 214] width 12 height 9
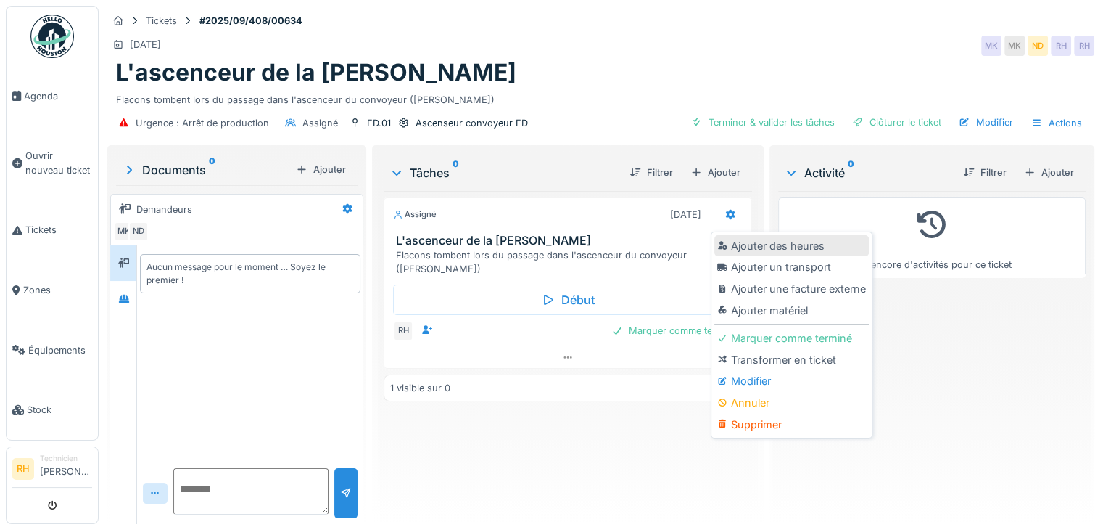
click at [764, 246] on div "Ajouter des heures" at bounding box center [791, 246] width 155 height 22
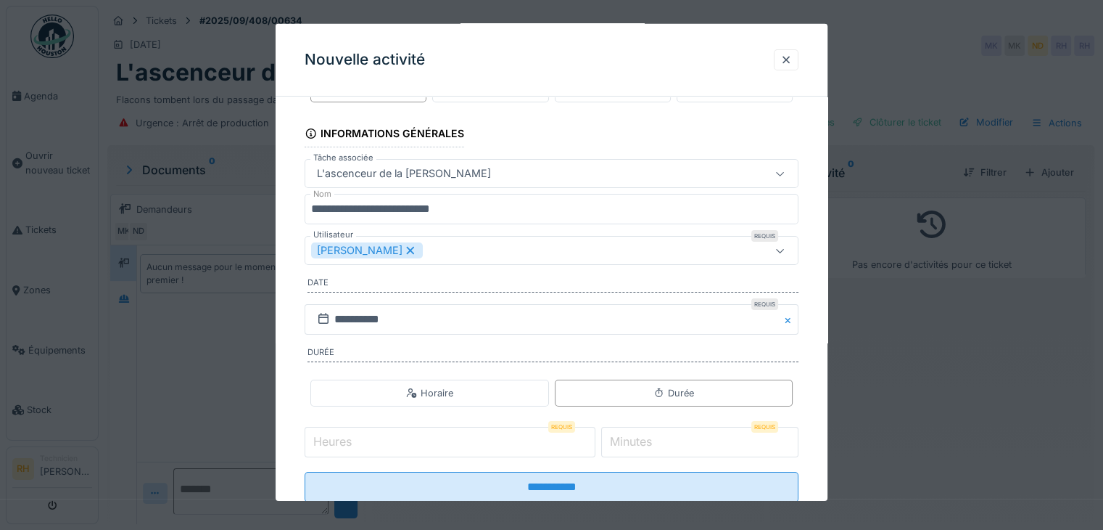
scroll to position [90, 0]
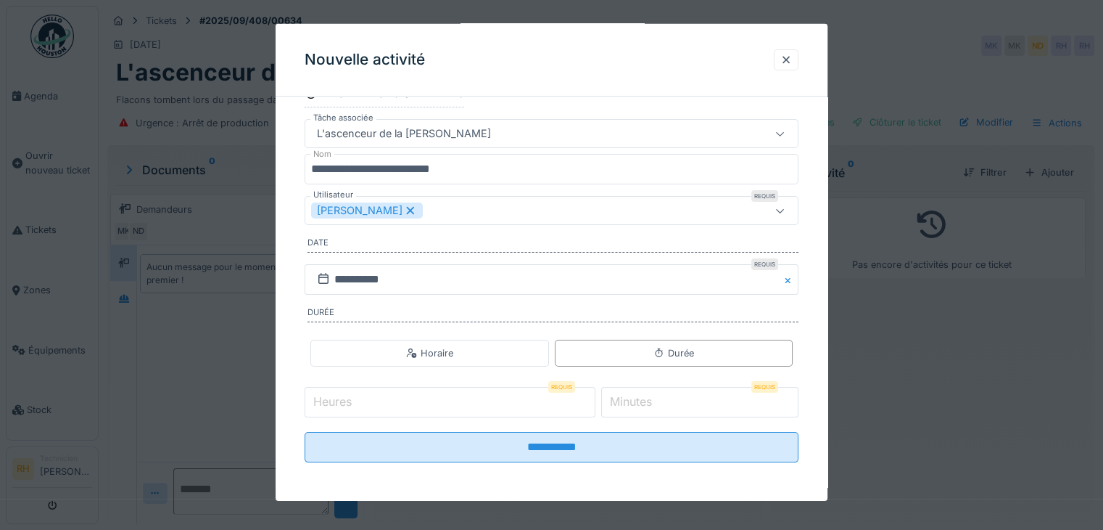
click at [448, 401] on input "Heures" at bounding box center [450, 402] width 291 height 30
type input "*"
click at [653, 401] on label "Minutes" at bounding box center [631, 400] width 48 height 17
click at [653, 401] on input "*" at bounding box center [699, 402] width 197 height 30
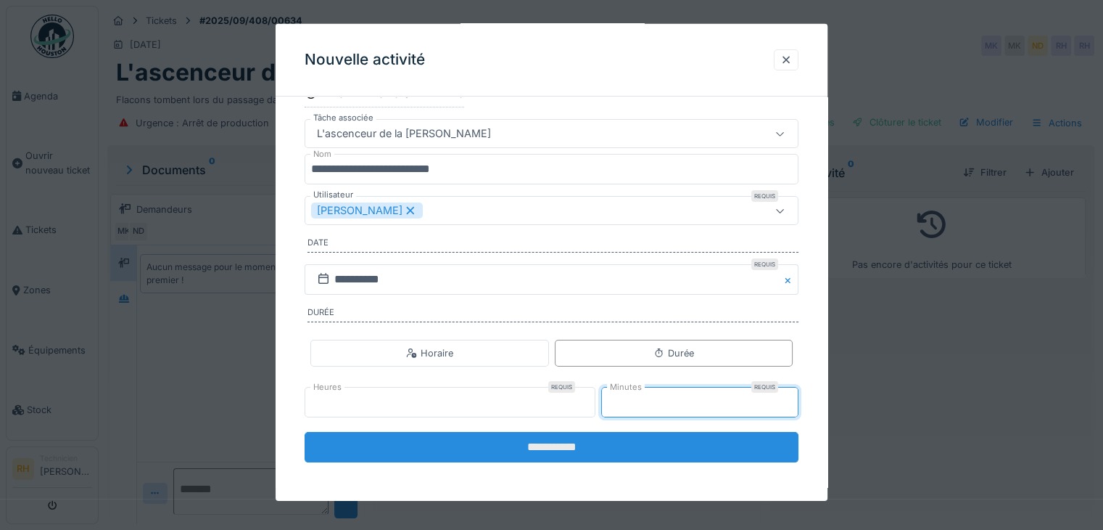
type input "**"
click at [473, 453] on input "**********" at bounding box center [552, 447] width 494 height 30
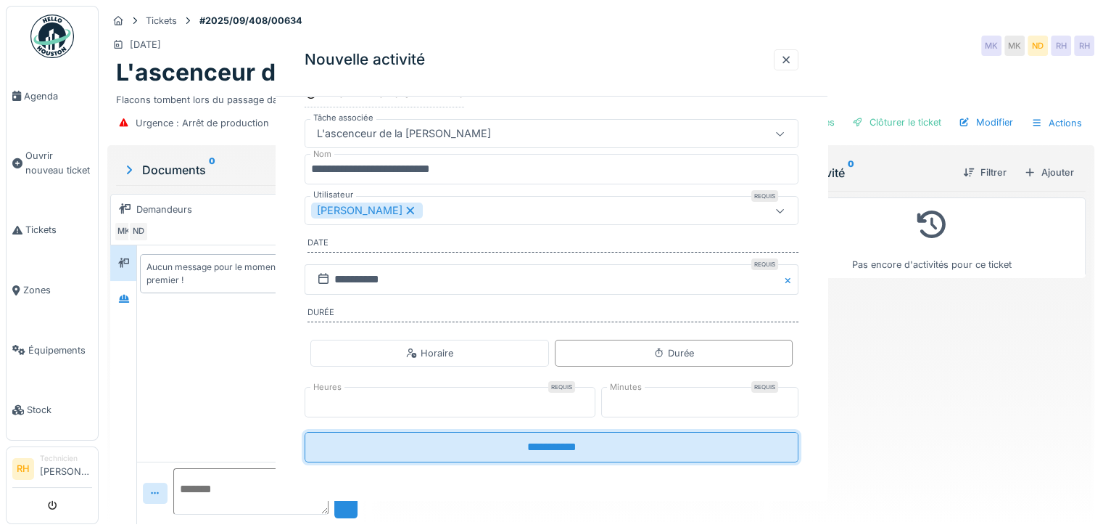
scroll to position [0, 0]
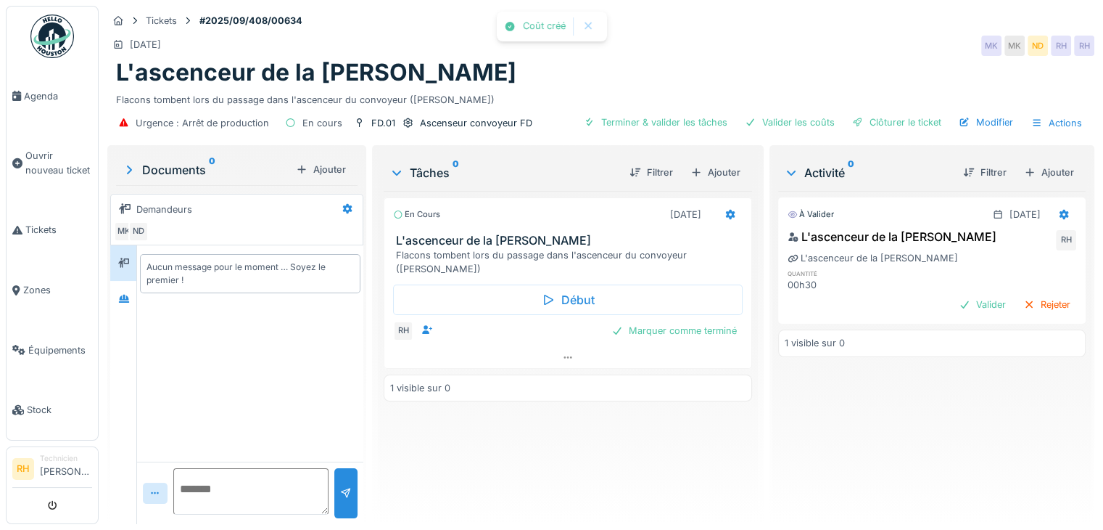
drag, startPoint x: 502, startPoint y: 474, endPoint x: 540, endPoint y: 435, distance: 53.9
click at [502, 474] on div "En cours 18/09/2025 L'ascenceur de la groninger Flacons tombent lors du passage…" at bounding box center [568, 351] width 368 height 321
click at [699, 326] on div "Marquer comme terminé" at bounding box center [674, 331] width 137 height 20
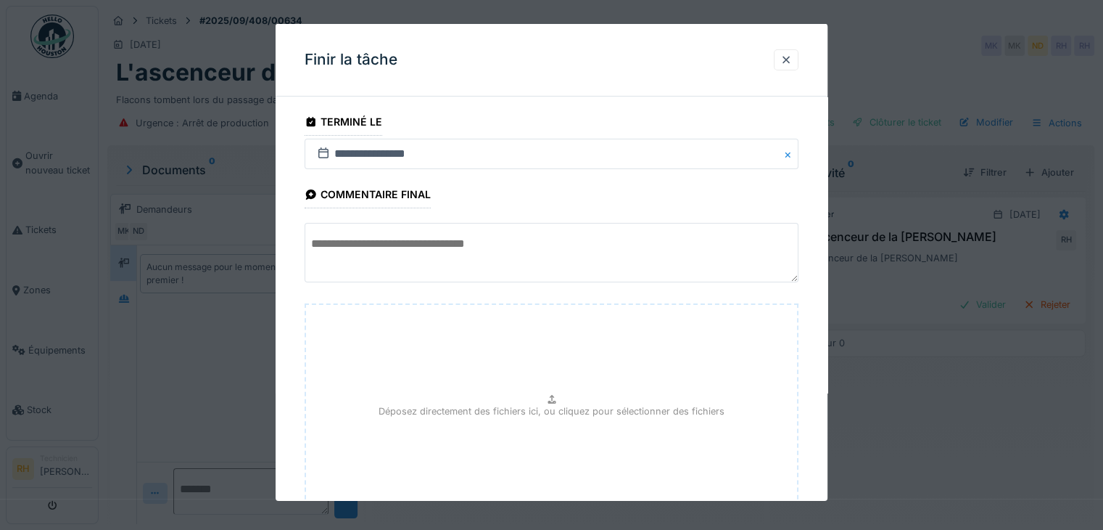
click at [403, 243] on textarea at bounding box center [552, 252] width 494 height 59
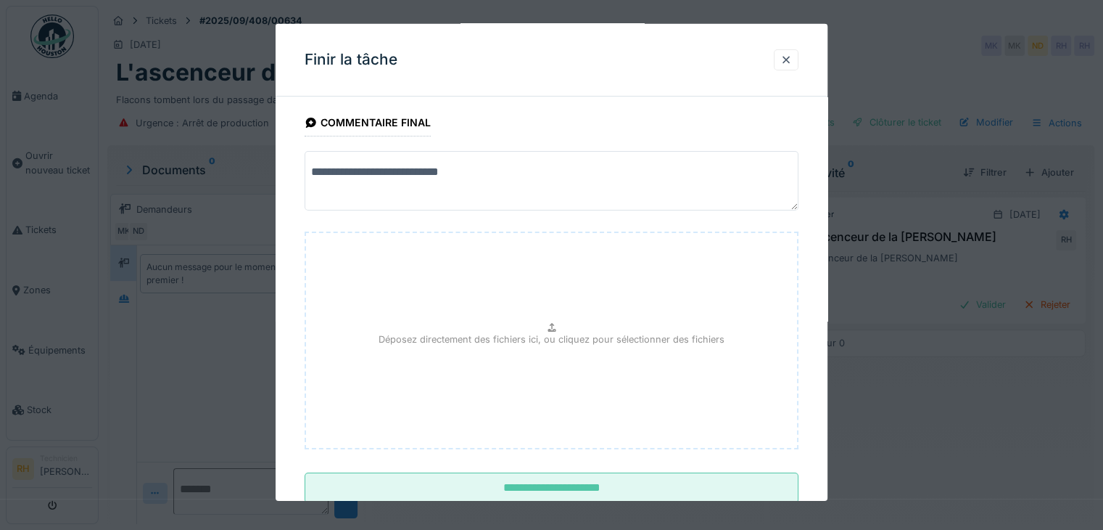
scroll to position [113, 0]
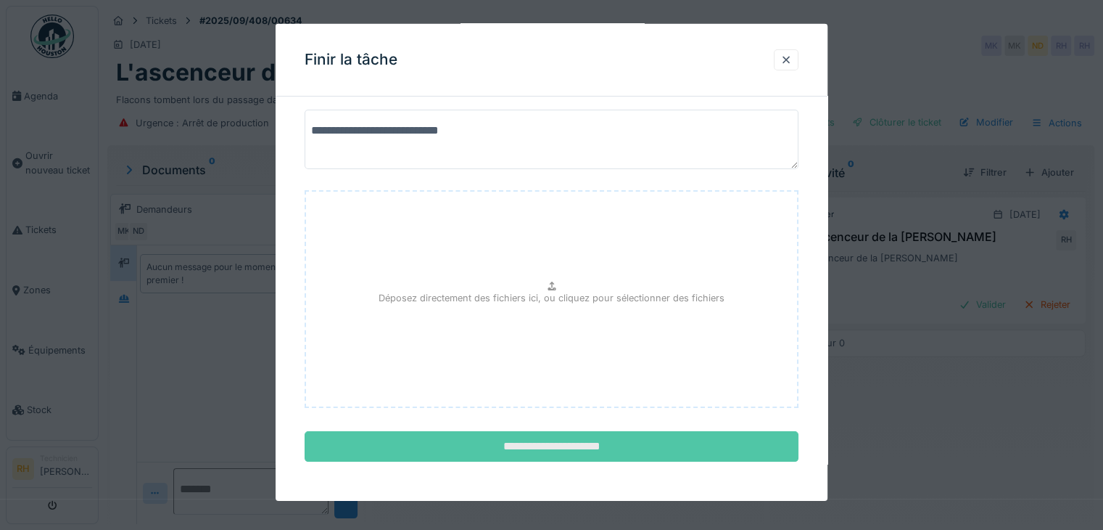
type textarea "**********"
click at [558, 446] on input "**********" at bounding box center [552, 446] width 494 height 30
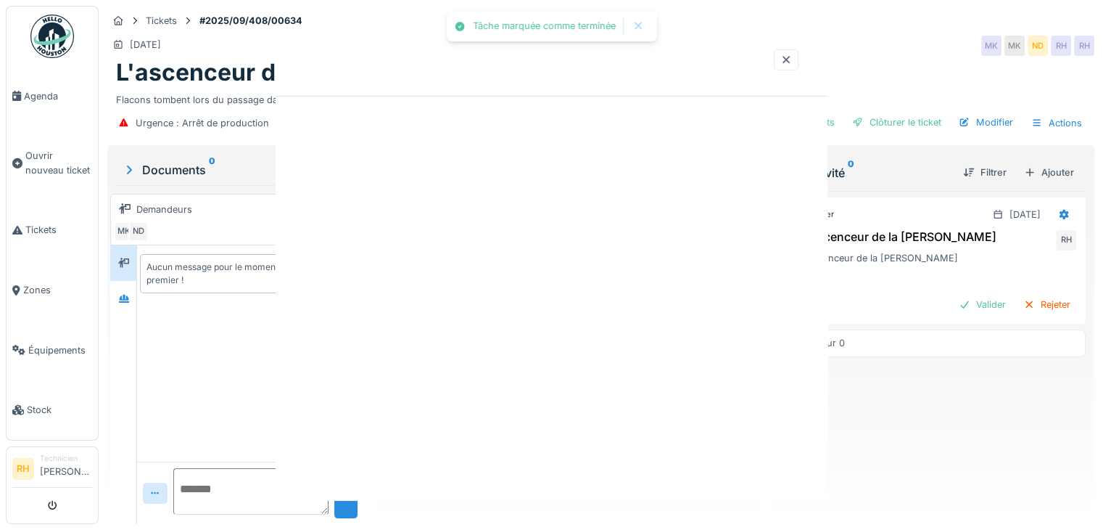
scroll to position [0, 0]
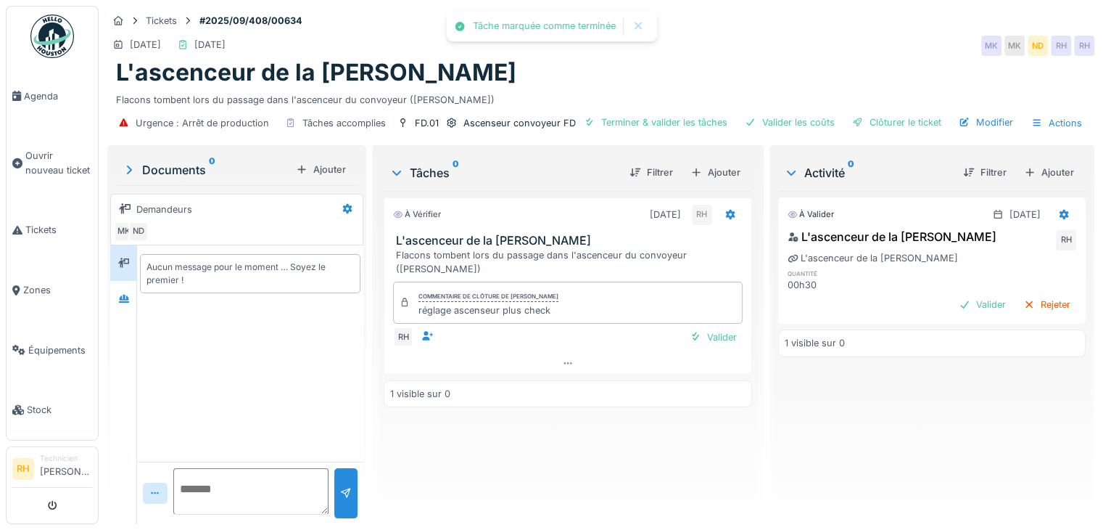
drag, startPoint x: 661, startPoint y: 470, endPoint x: 643, endPoint y: 458, distance: 21.9
click at [653, 464] on div "À vérifier 18/09/2025 RH L'ascenceur de la groninger Flacons tombent lors du pa…" at bounding box center [568, 351] width 368 height 321
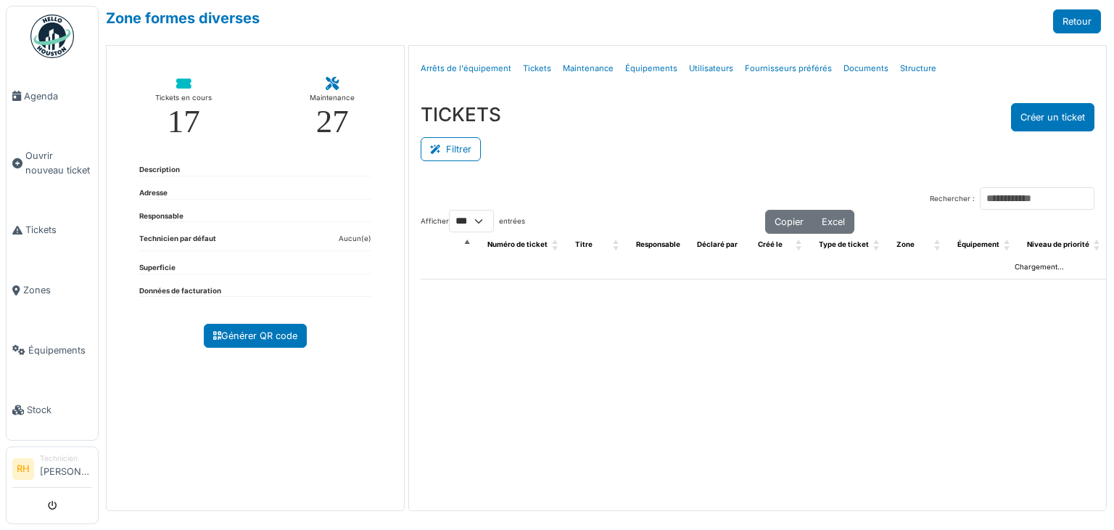
select select "***"
drag, startPoint x: 453, startPoint y: 148, endPoint x: 469, endPoint y: 148, distance: 16.7
click at [453, 148] on button "Filtrer" at bounding box center [451, 149] width 60 height 24
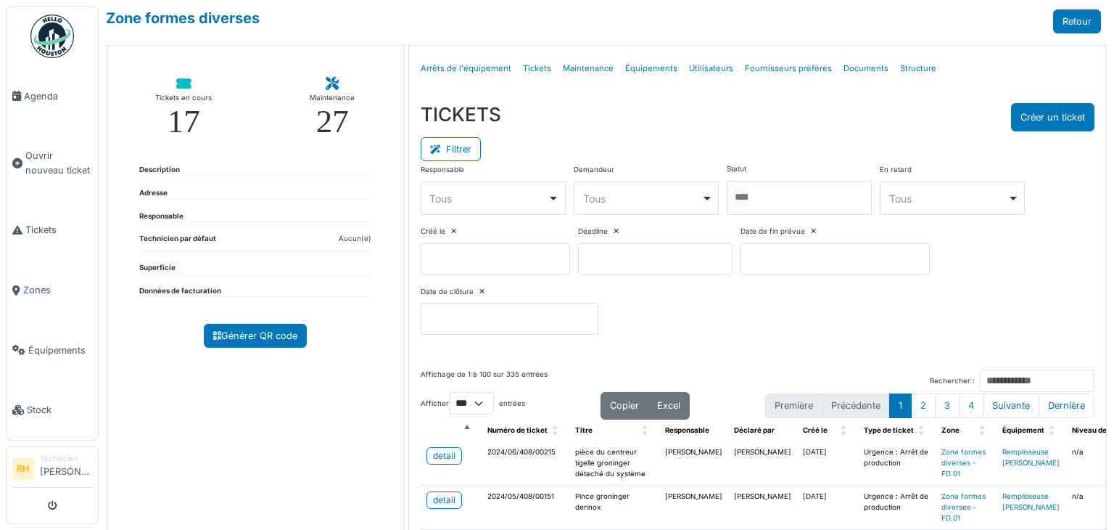
drag, startPoint x: 847, startPoint y: 199, endPoint x: 818, endPoint y: 213, distance: 32.1
click at [846, 199] on div at bounding box center [799, 198] width 145 height 34
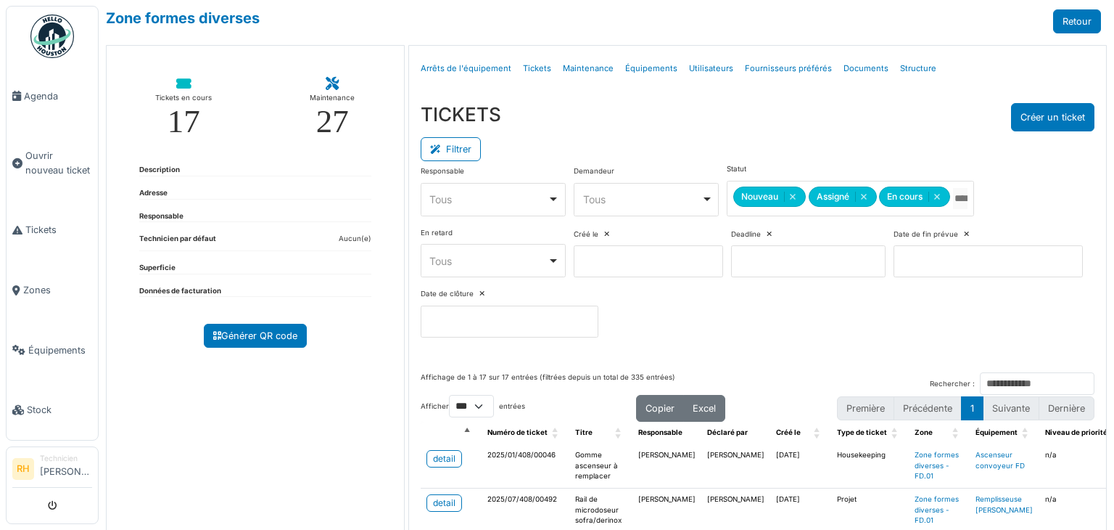
click at [794, 123] on div "TICKETS Créer un ticket" at bounding box center [758, 117] width 674 height 28
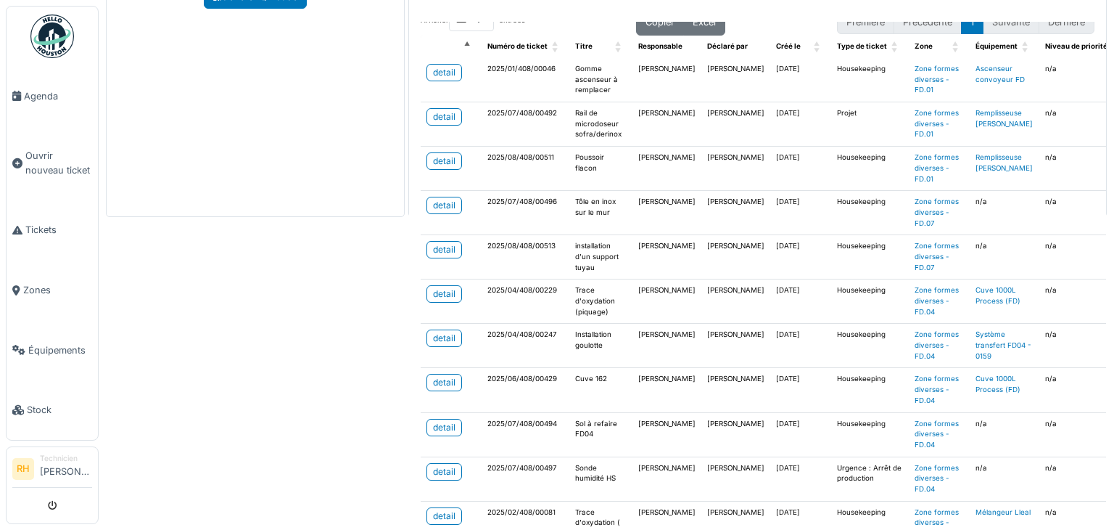
scroll to position [73, 0]
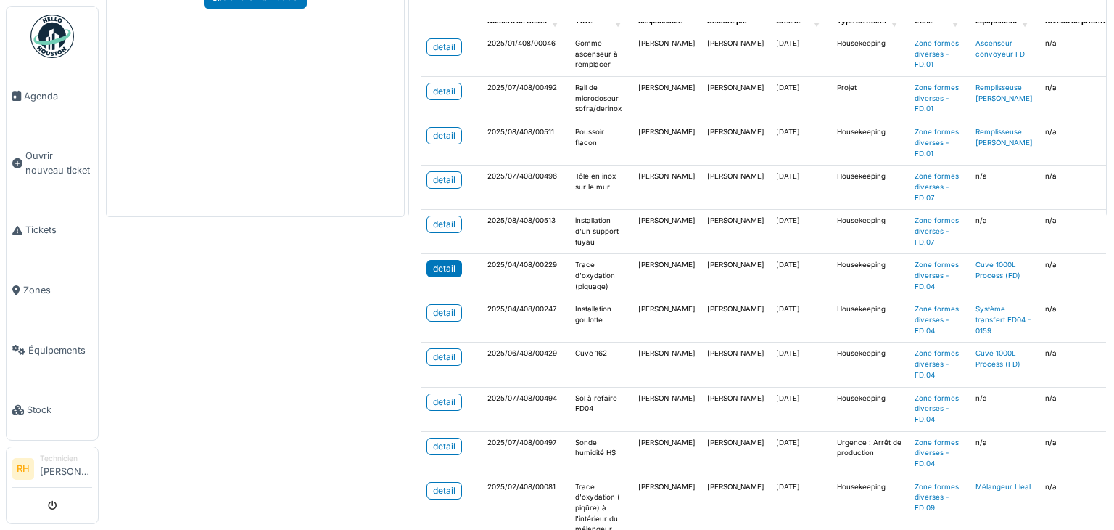
click at [440, 268] on div "detail" at bounding box center [444, 268] width 22 height 13
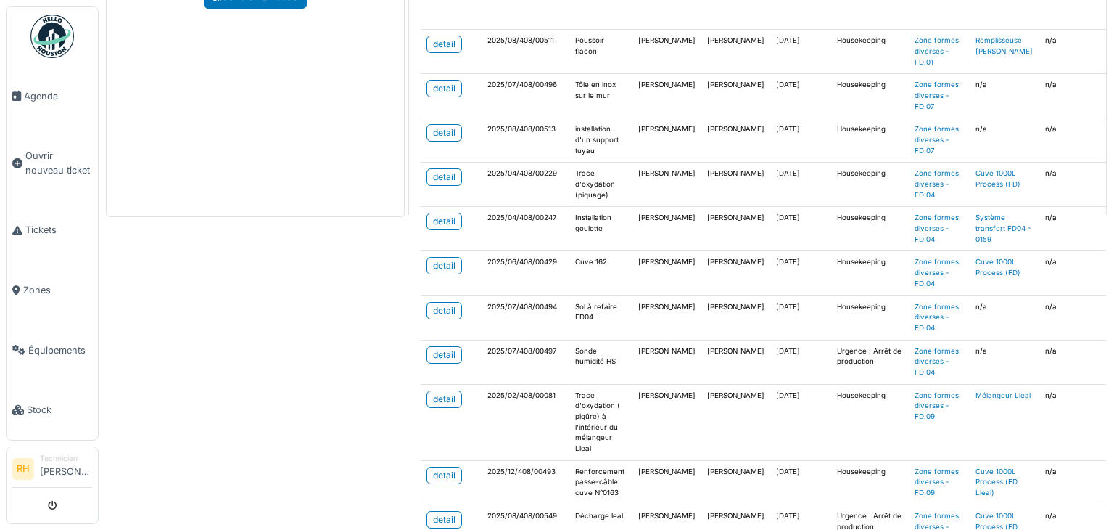
scroll to position [218, 0]
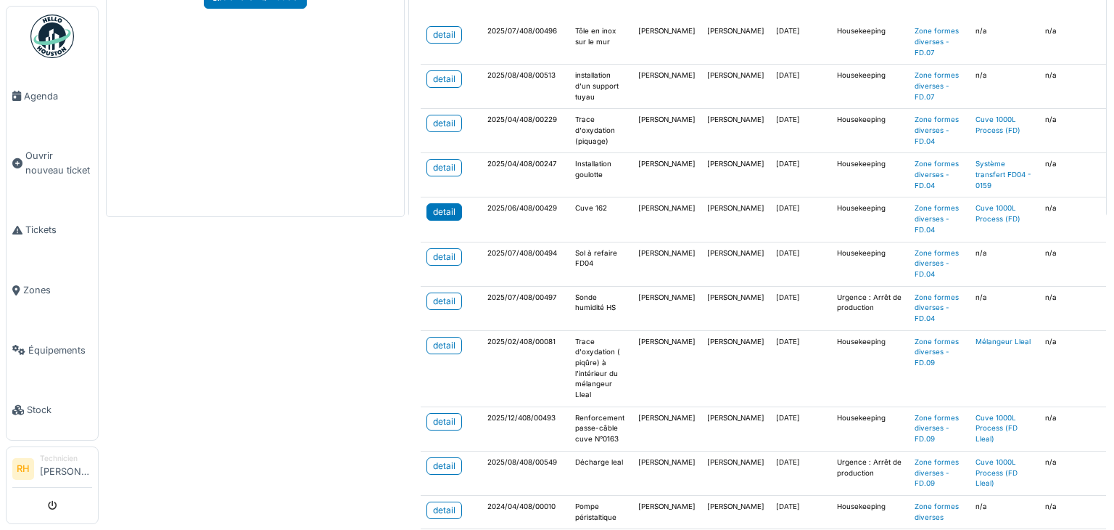
click at [447, 205] on div "detail" at bounding box center [444, 211] width 22 height 13
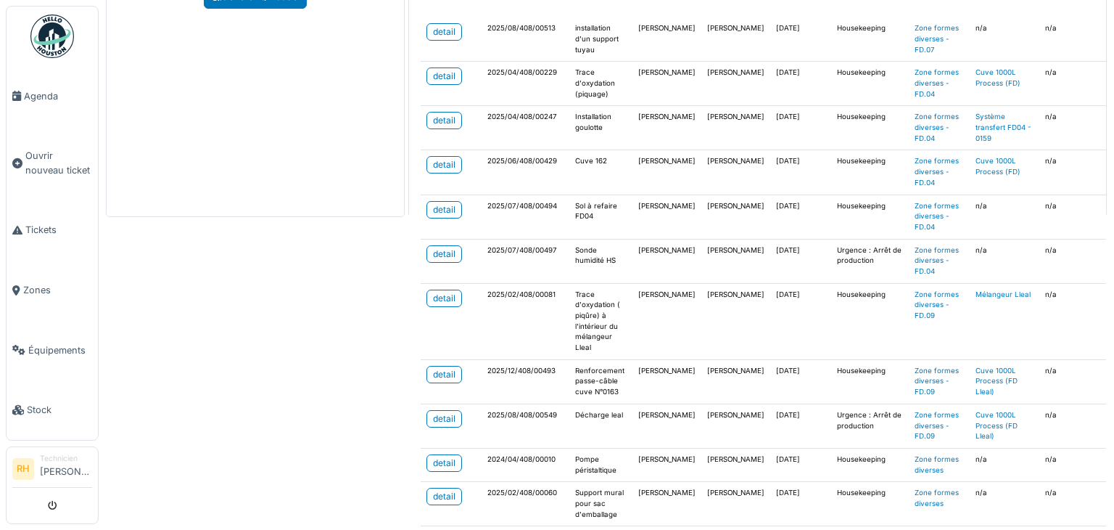
scroll to position [290, 0]
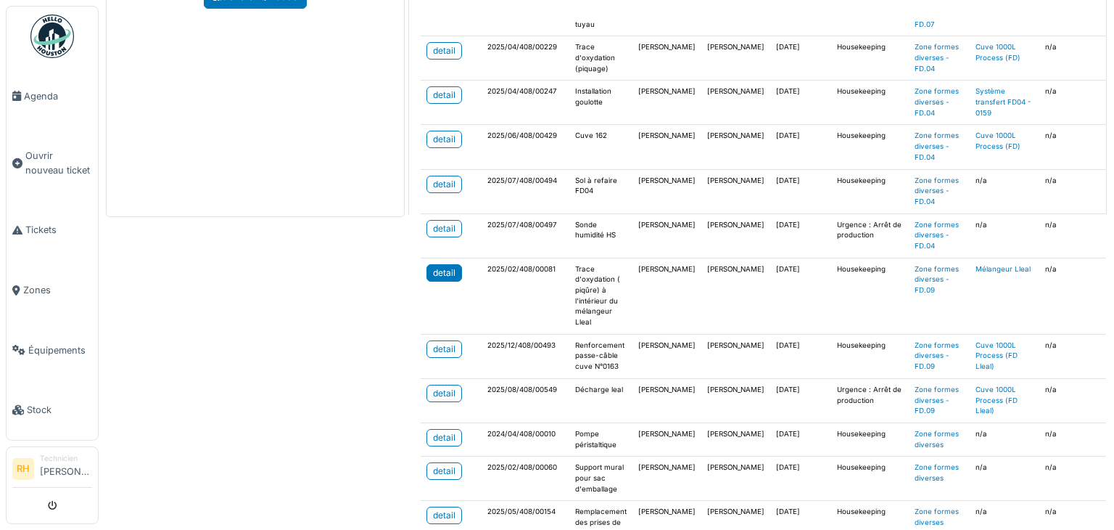
click at [436, 276] on link "detail" at bounding box center [445, 272] width 36 height 17
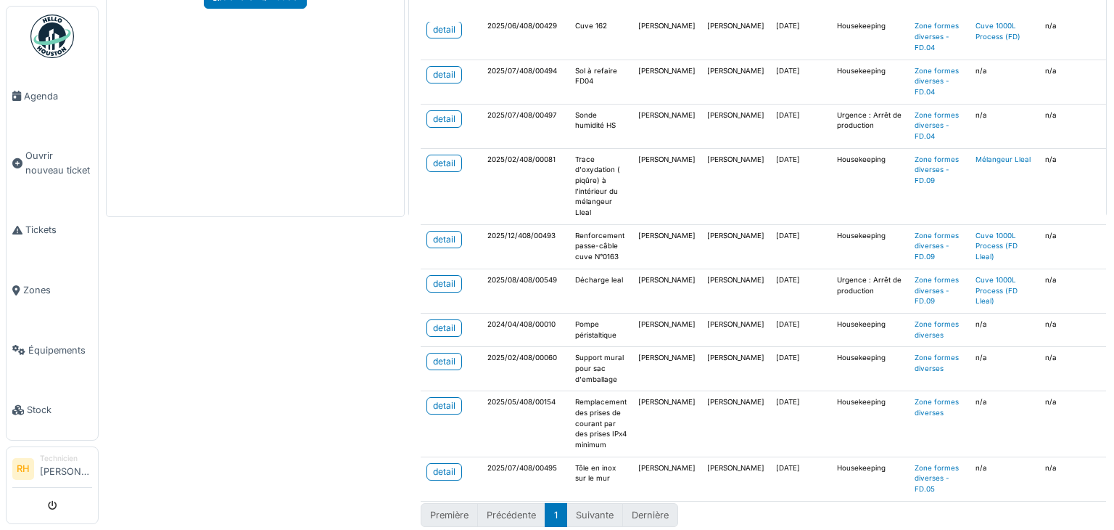
scroll to position [416, 0]
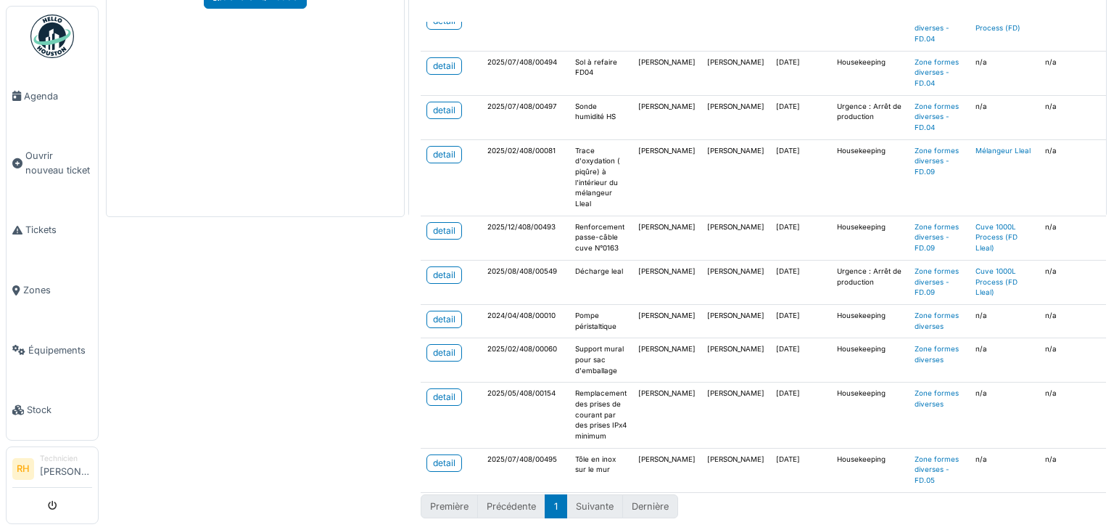
click at [310, 487] on div "Zone formes diverses Retour Tickets en cours 17 Maintenance 27 Description Adre…" at bounding box center [606, 265] width 1015 height 530
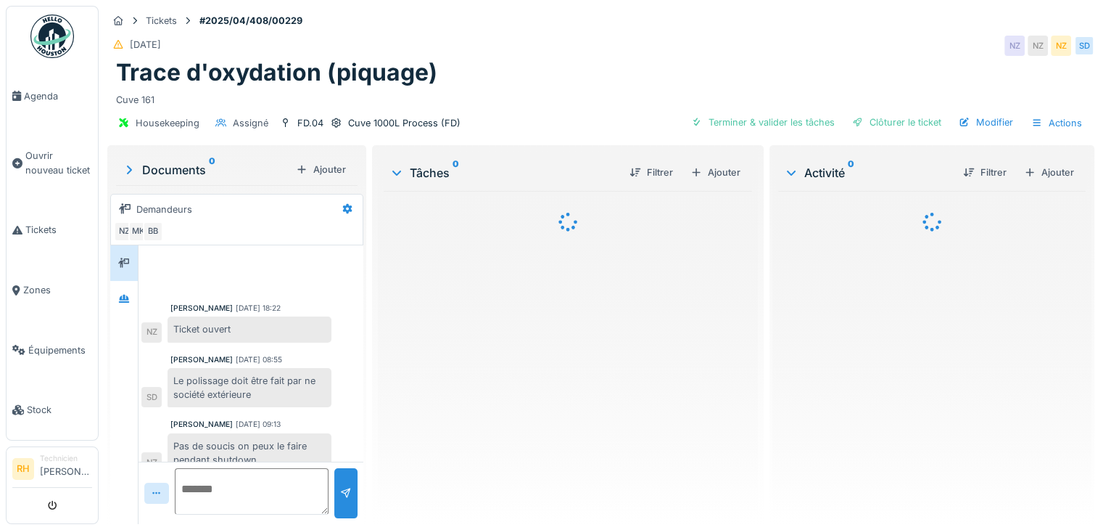
scroll to position [397, 0]
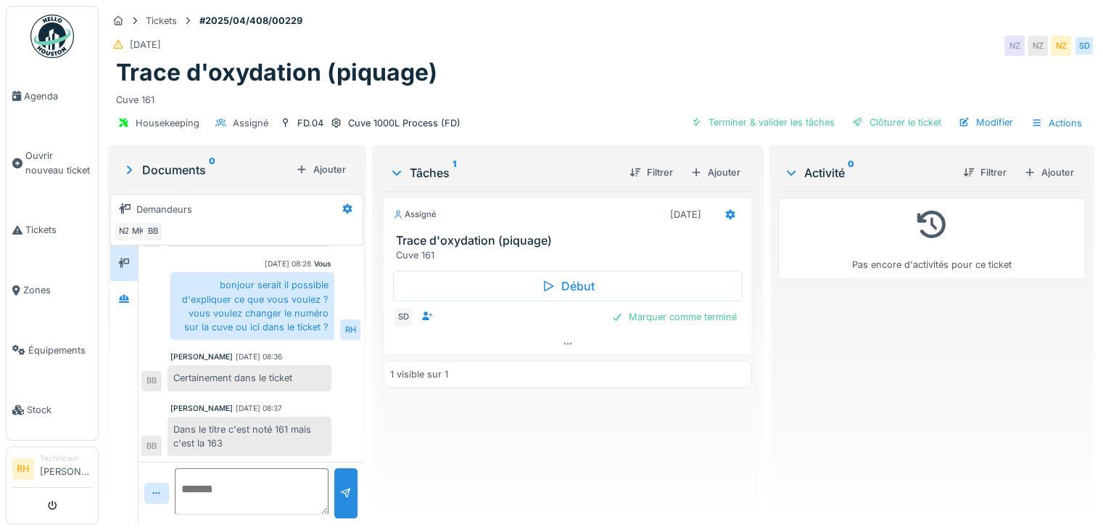
click at [234, 495] on textarea at bounding box center [252, 491] width 154 height 46
type textarea "*"
type textarea "**********"
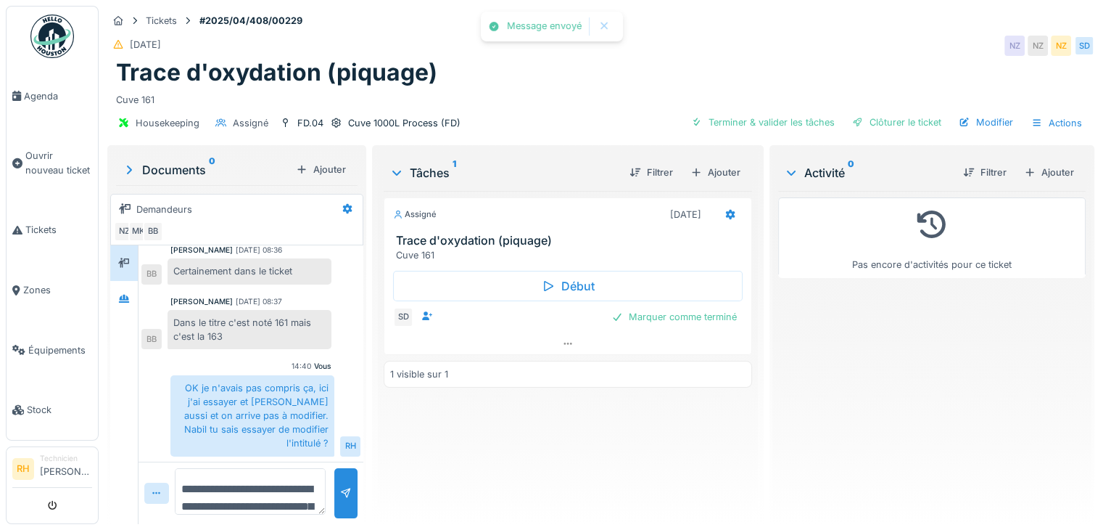
drag, startPoint x: 516, startPoint y: 65, endPoint x: 514, endPoint y: 54, distance: 11.3
click at [514, 59] on div "Trace d'oxydation (piquage)" at bounding box center [601, 73] width 970 height 28
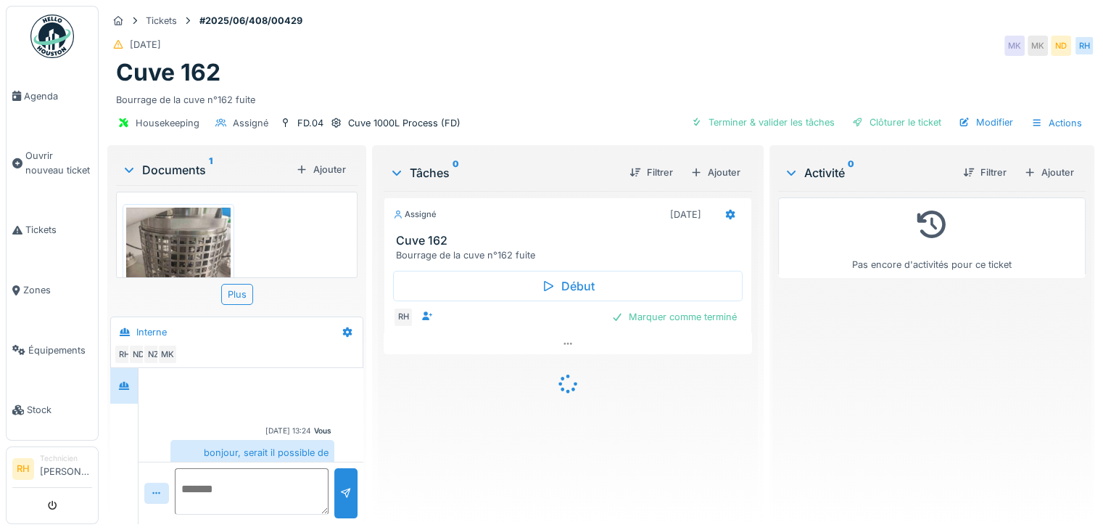
scroll to position [325, 0]
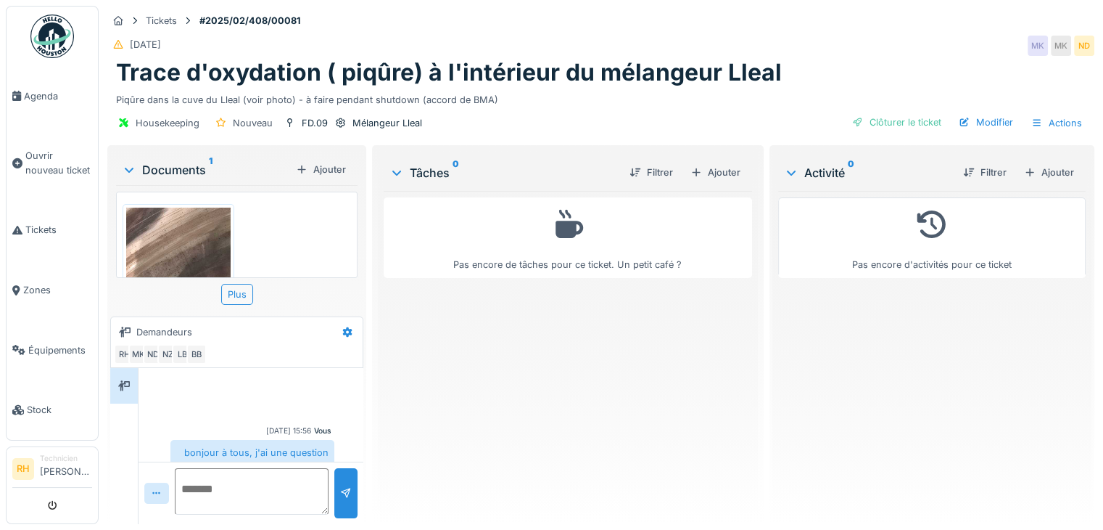
scroll to position [846, 0]
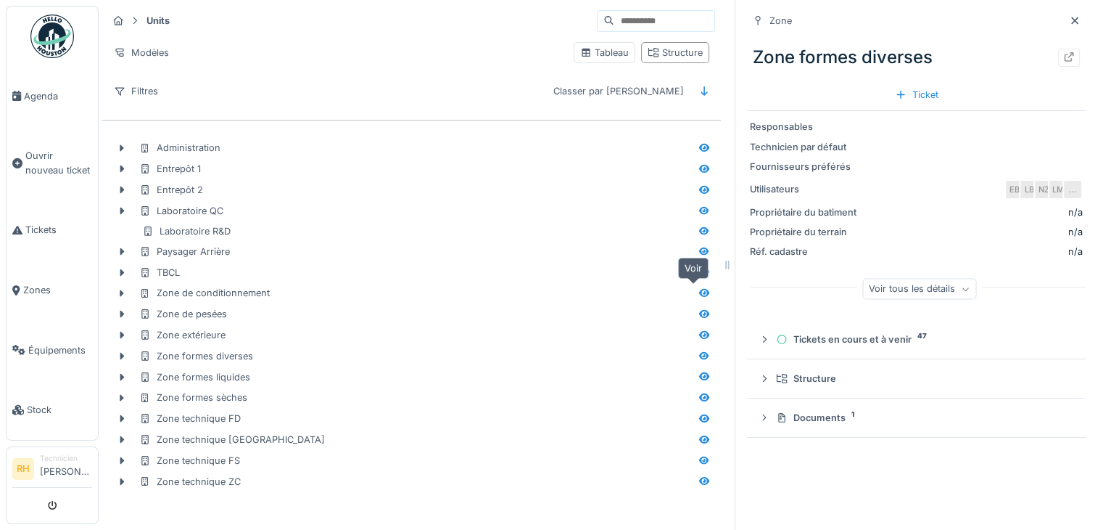
click at [699, 289] on icon at bounding box center [704, 293] width 10 height 8
click at [1063, 54] on icon at bounding box center [1069, 56] width 12 height 9
click at [58, 90] on span "Agenda" at bounding box center [58, 96] width 68 height 14
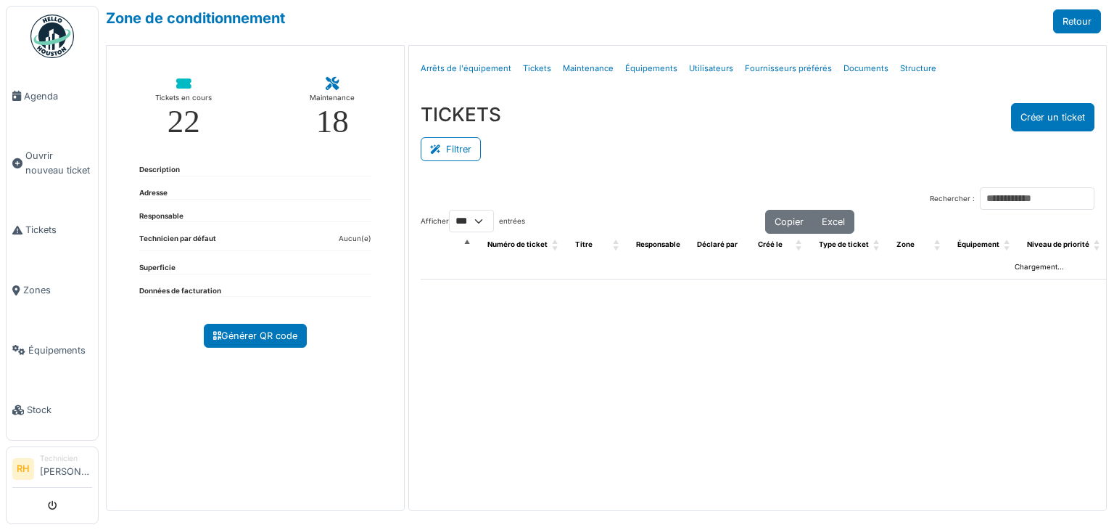
select select "***"
click at [434, 145] on icon at bounding box center [438, 149] width 16 height 9
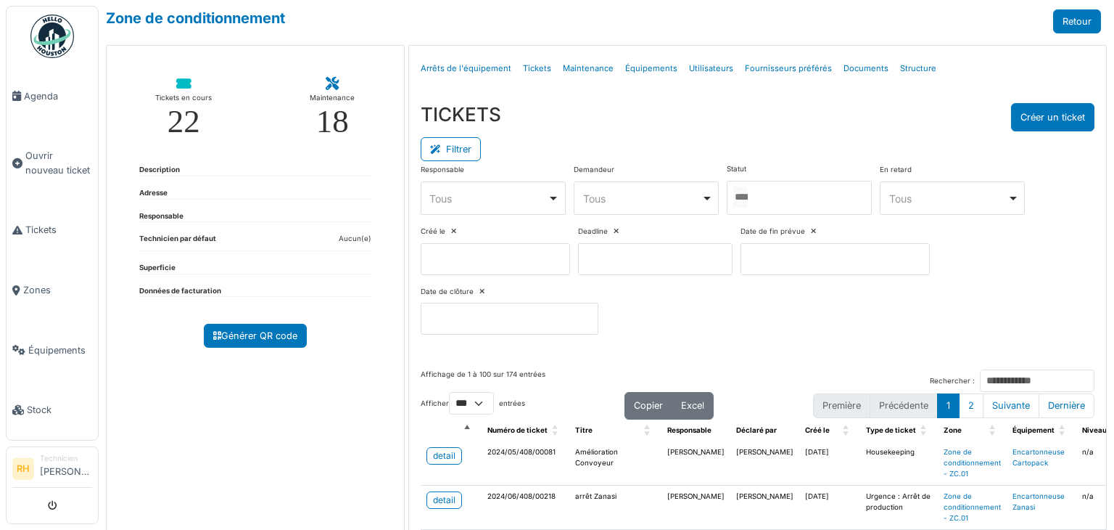
drag, startPoint x: 833, startPoint y: 207, endPoint x: 797, endPoint y: 221, distance: 38.1
click at [831, 206] on div at bounding box center [799, 198] width 145 height 34
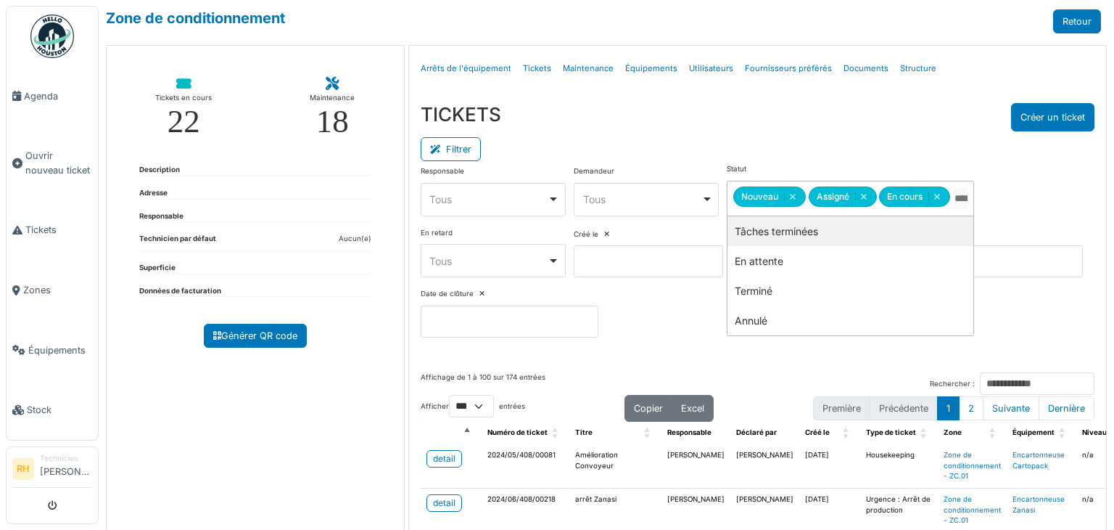
click at [691, 91] on div "TICKETS Créer un ticket Filtrer Responsable **** Tous Remove item Tous [PERSON_…" at bounding box center [757, 225] width 697 height 269
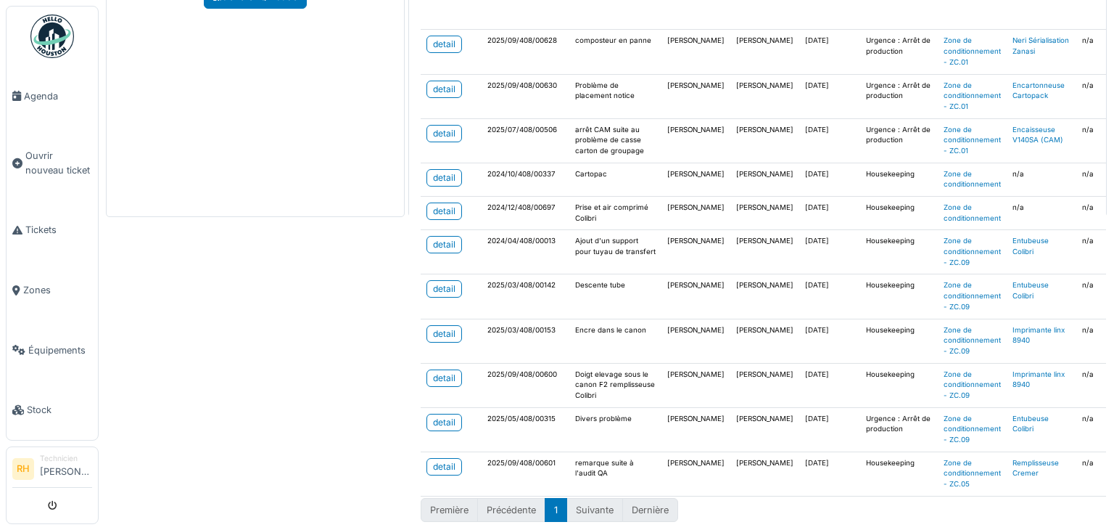
scroll to position [387, 0]
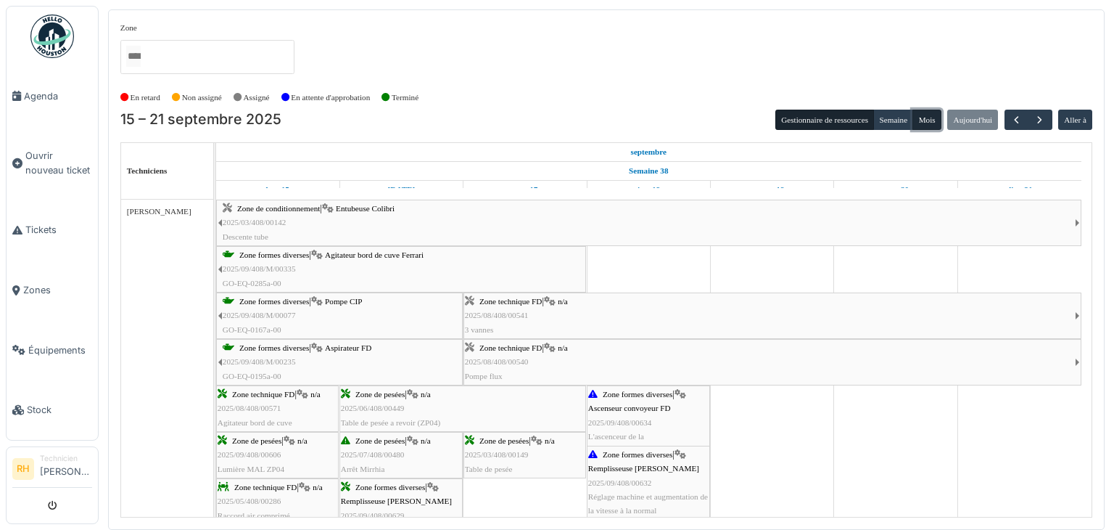
click at [929, 115] on button "Mois" at bounding box center [926, 120] width 29 height 20
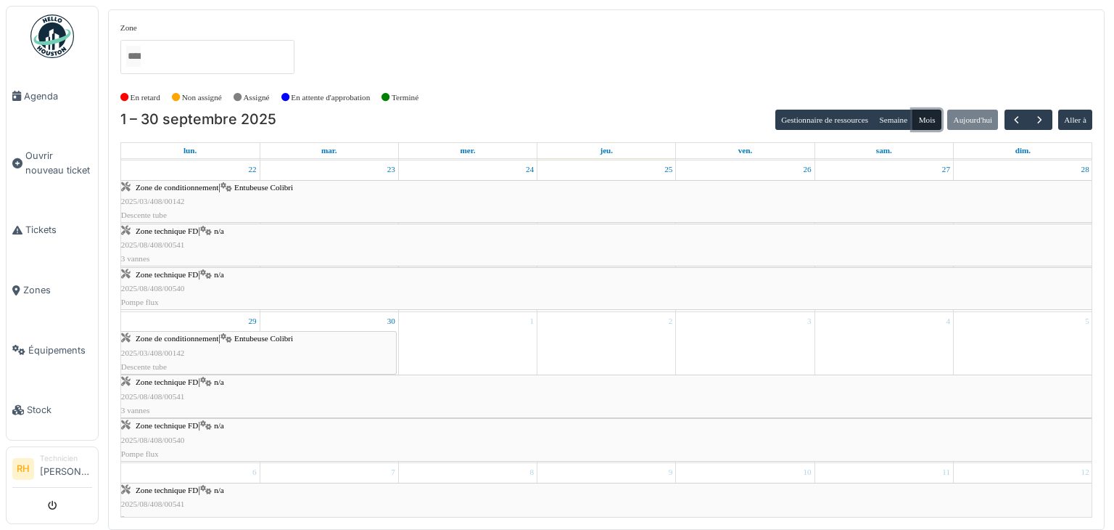
scroll to position [1000, 0]
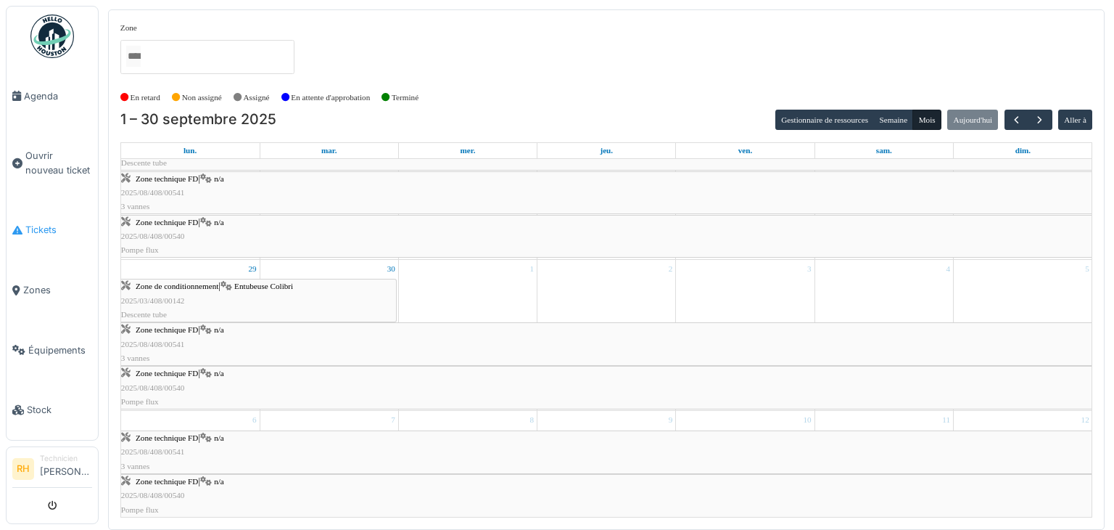
click at [31, 240] on link "Tickets" at bounding box center [52, 230] width 91 height 60
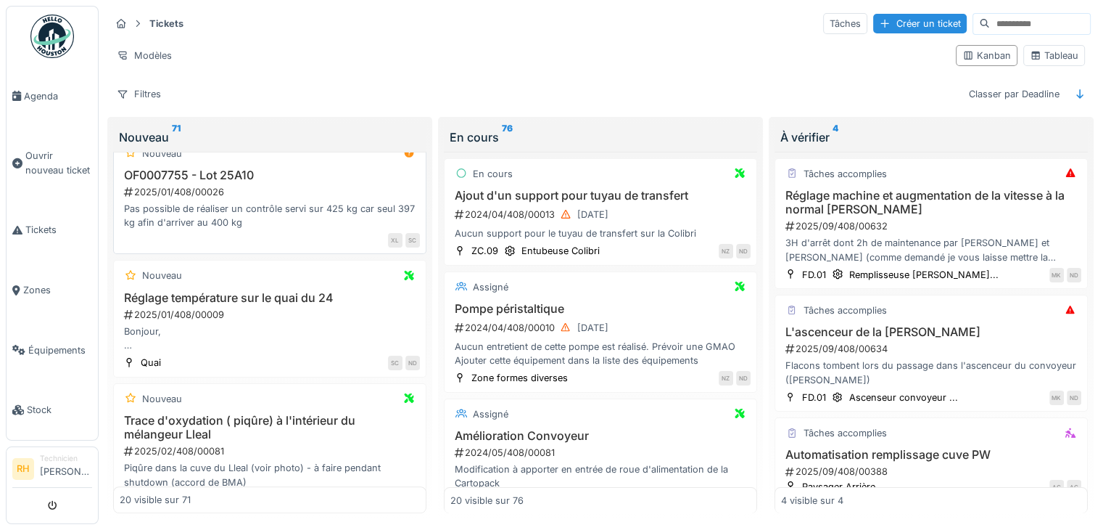
scroll to position [943, 0]
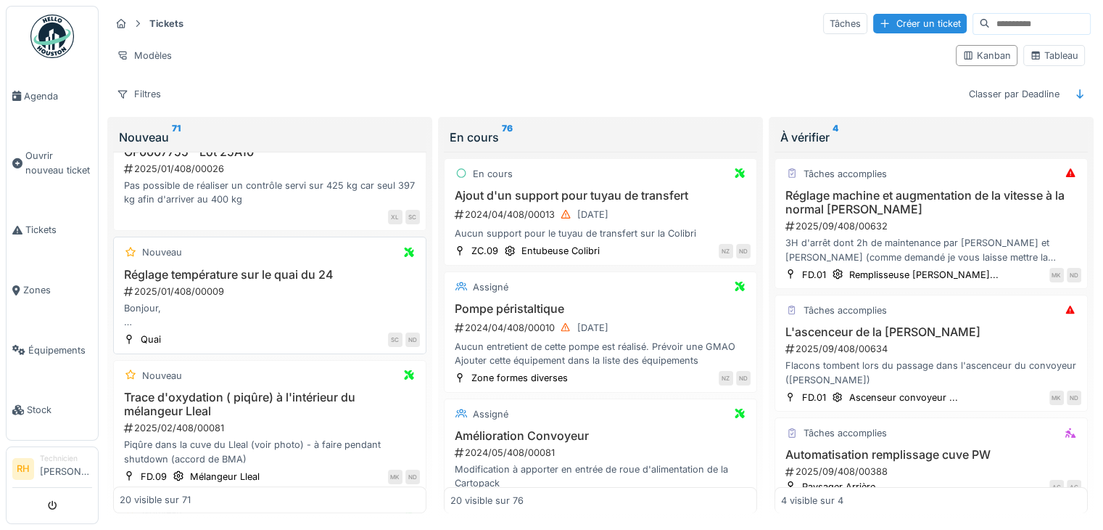
click at [242, 279] on div "Réglage température sur le quai du 24 2025/01/408/00009 Bonjour, Serait-il poss…" at bounding box center [270, 299] width 300 height 62
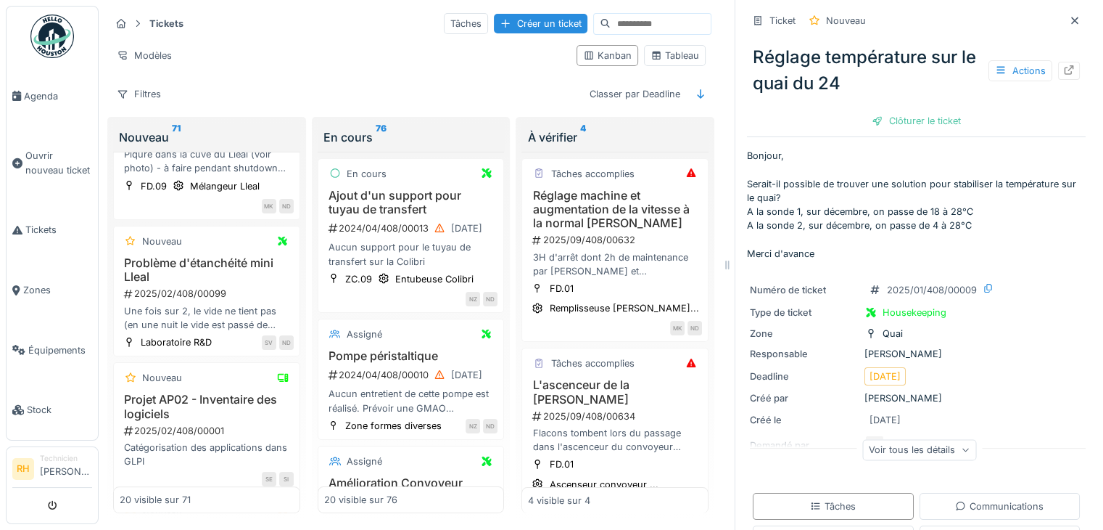
scroll to position [1317, 0]
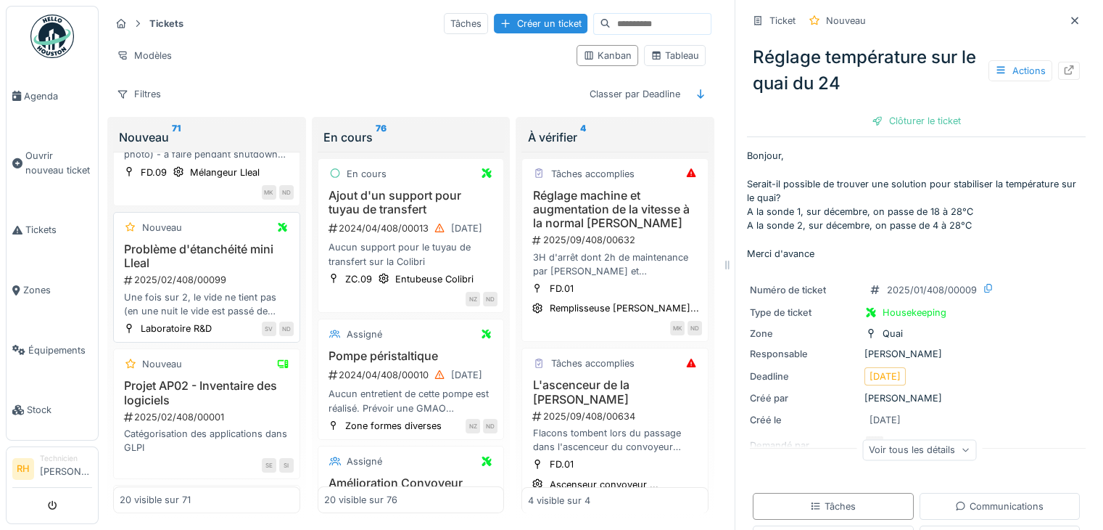
click at [238, 270] on h3 "Problème d'étanchéité mini Lleal" at bounding box center [207, 256] width 174 height 28
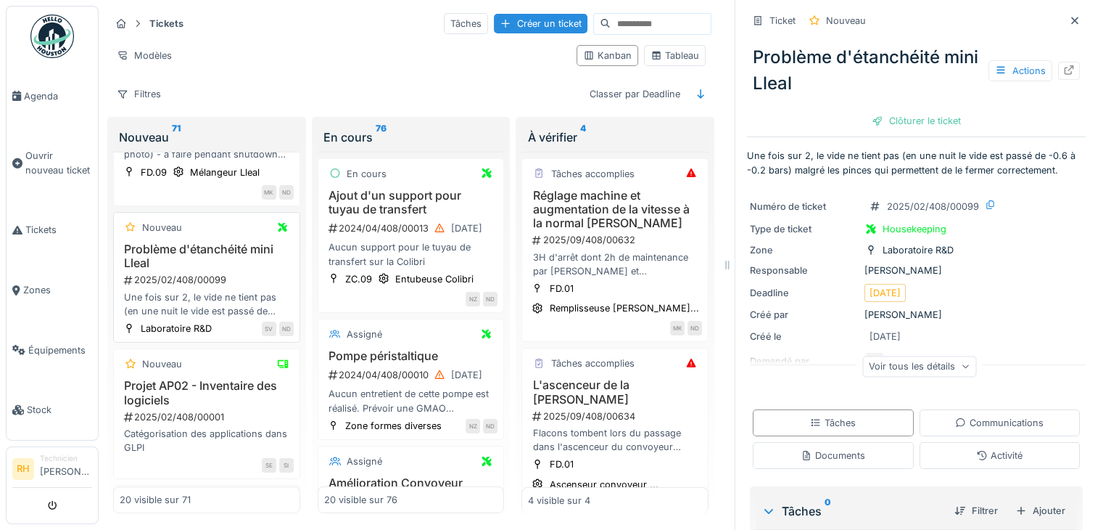
scroll to position [1389, 0]
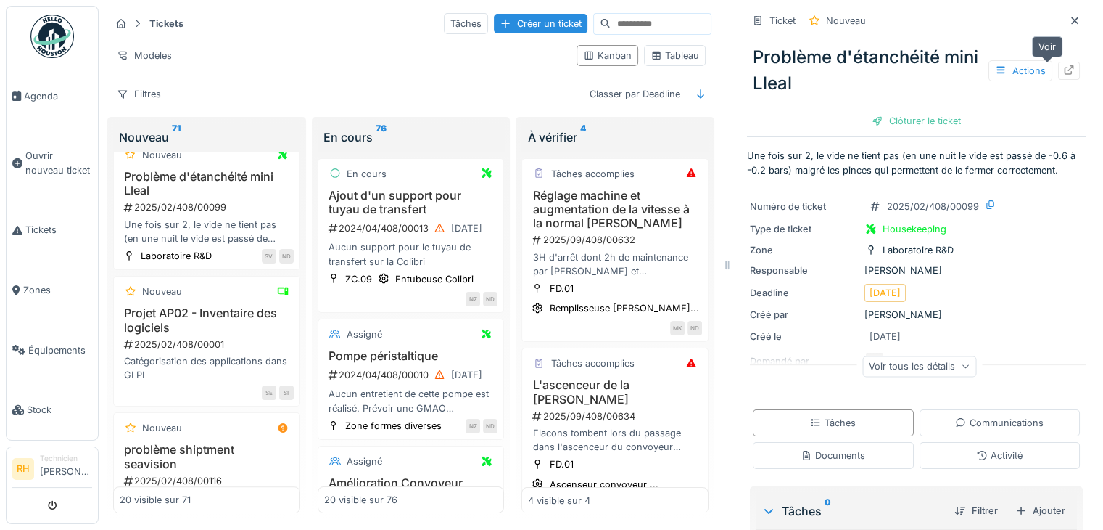
click at [1065, 74] on icon at bounding box center [1069, 69] width 9 height 9
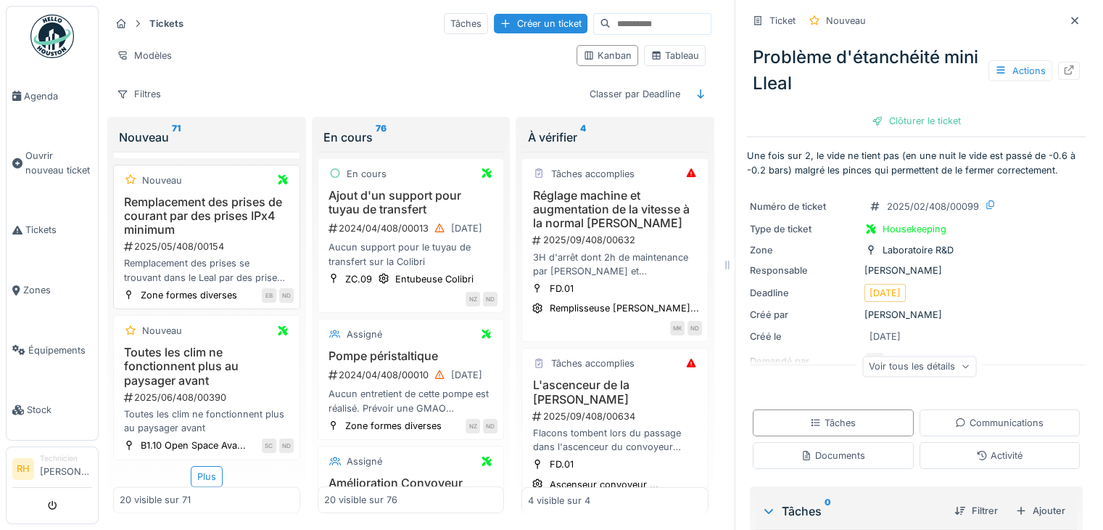
scroll to position [2332, 0]
click at [160, 360] on h3 "Toutes les clim ne fonctionnent plus au paysager avant" at bounding box center [207, 366] width 174 height 42
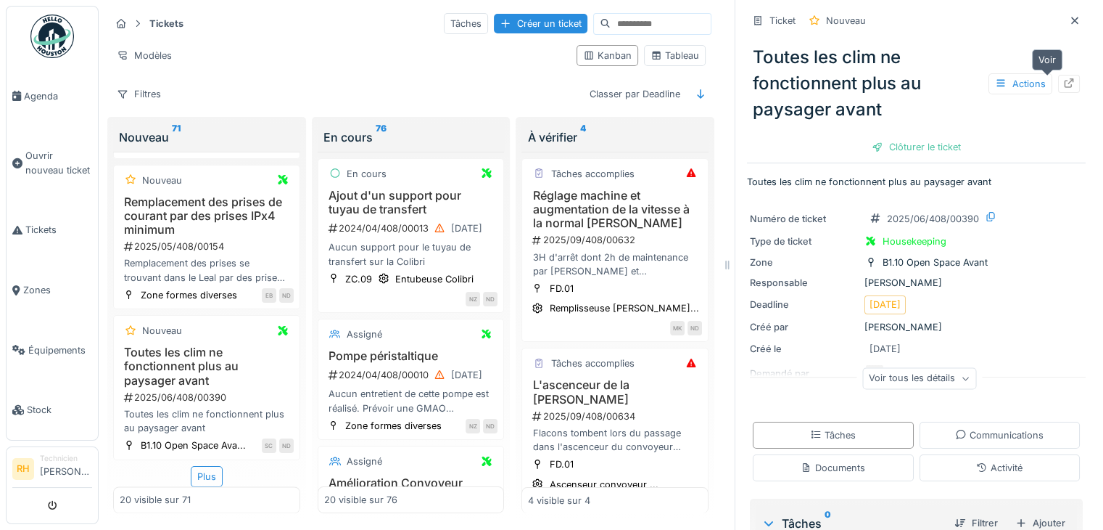
click at [1065, 82] on icon at bounding box center [1069, 82] width 9 height 9
click at [193, 477] on div "Plus" at bounding box center [207, 476] width 32 height 21
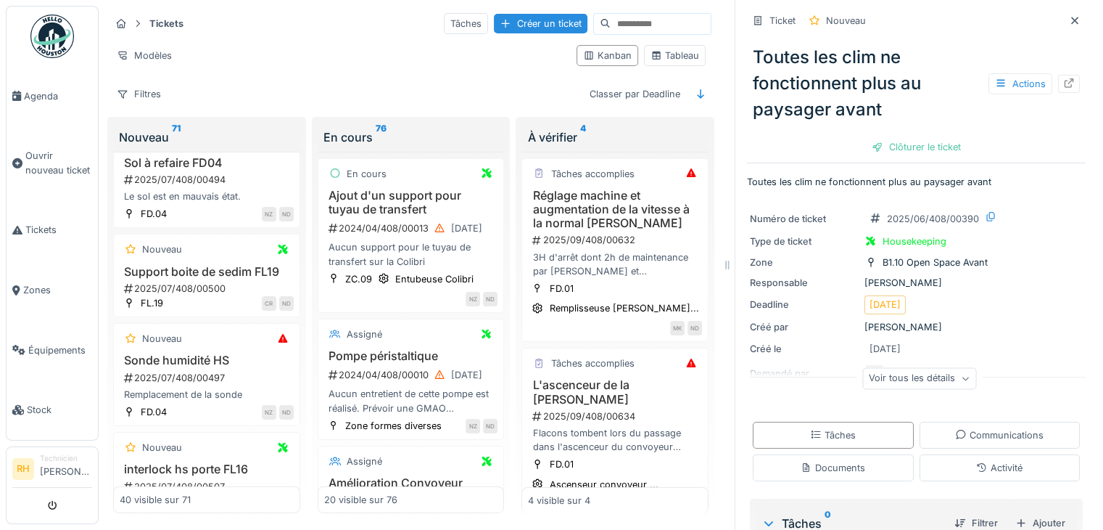
scroll to position [4680, 0]
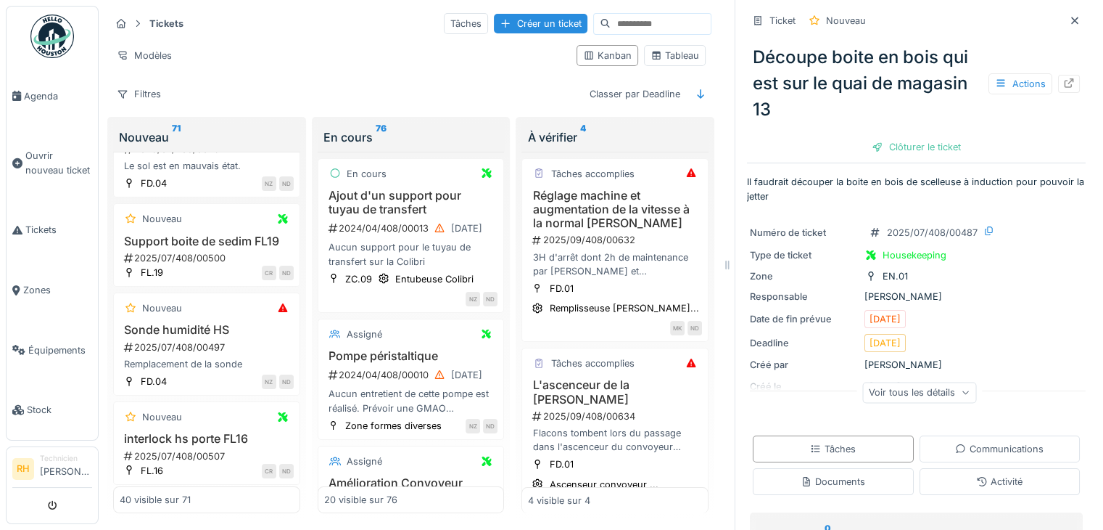
click at [895, 395] on div "Voir tous les détails" at bounding box center [919, 392] width 114 height 21
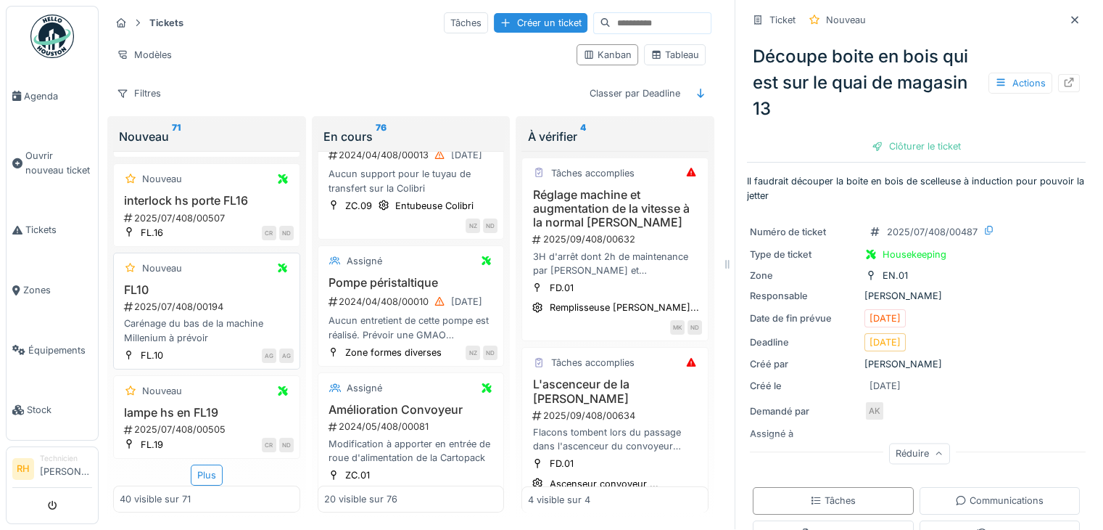
scroll to position [12, 0]
click at [204, 464] on div "Plus" at bounding box center [207, 474] width 32 height 21
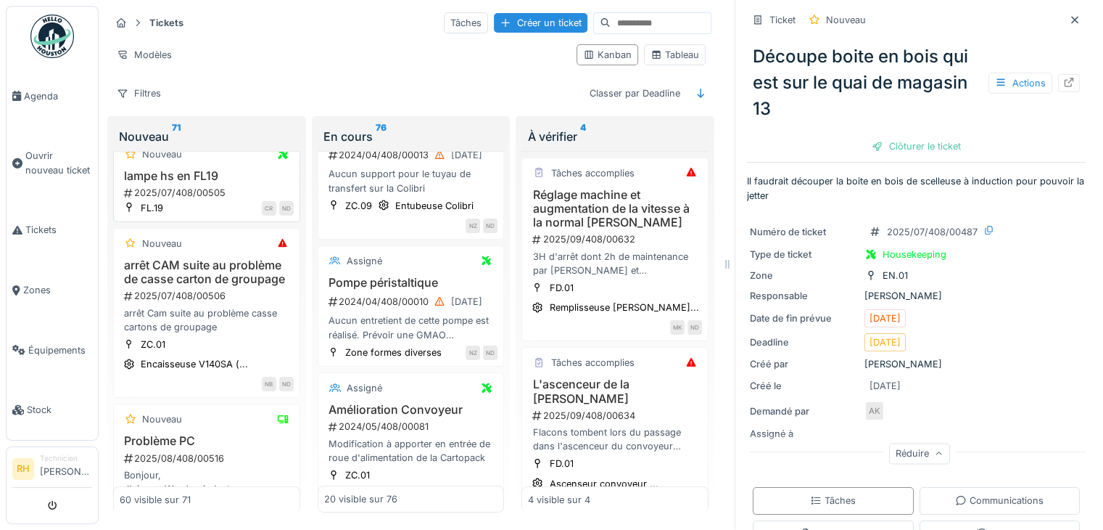
click at [210, 183] on h3 "lampe hs en FL19" at bounding box center [207, 176] width 174 height 14
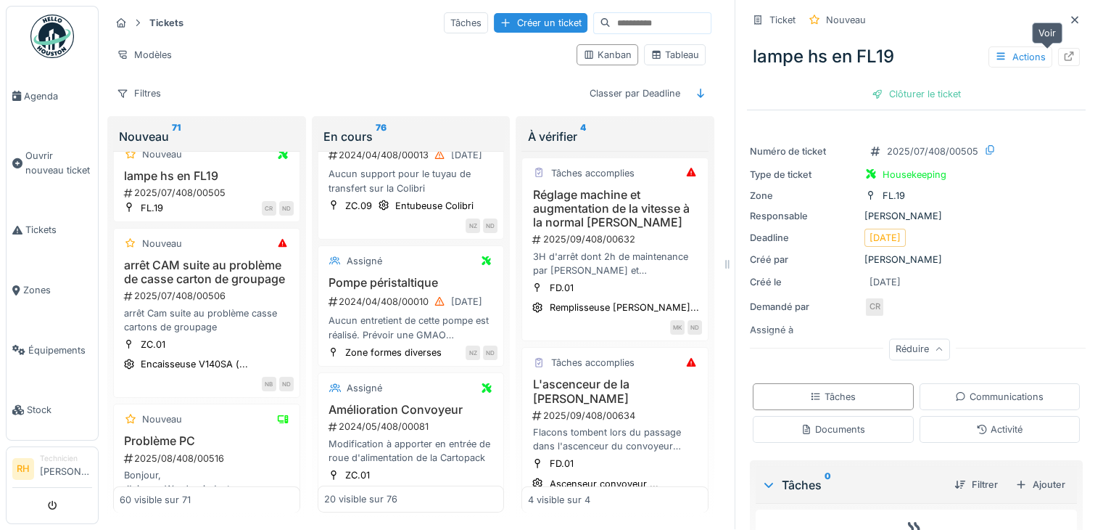
click at [1065, 52] on icon at bounding box center [1069, 56] width 9 height 9
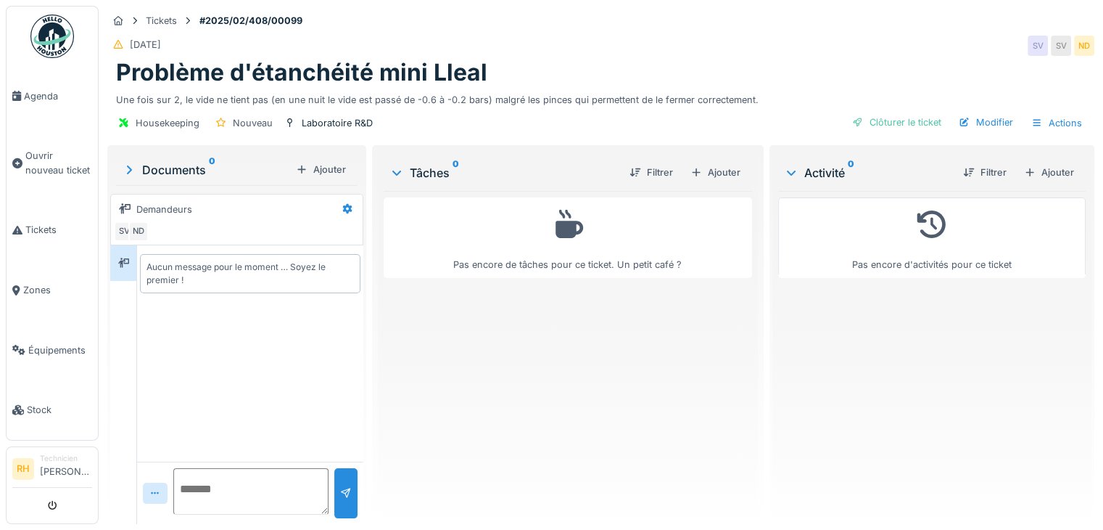
click at [608, 46] on div "[DATE] SV SV ND" at bounding box center [600, 46] width 987 height 26
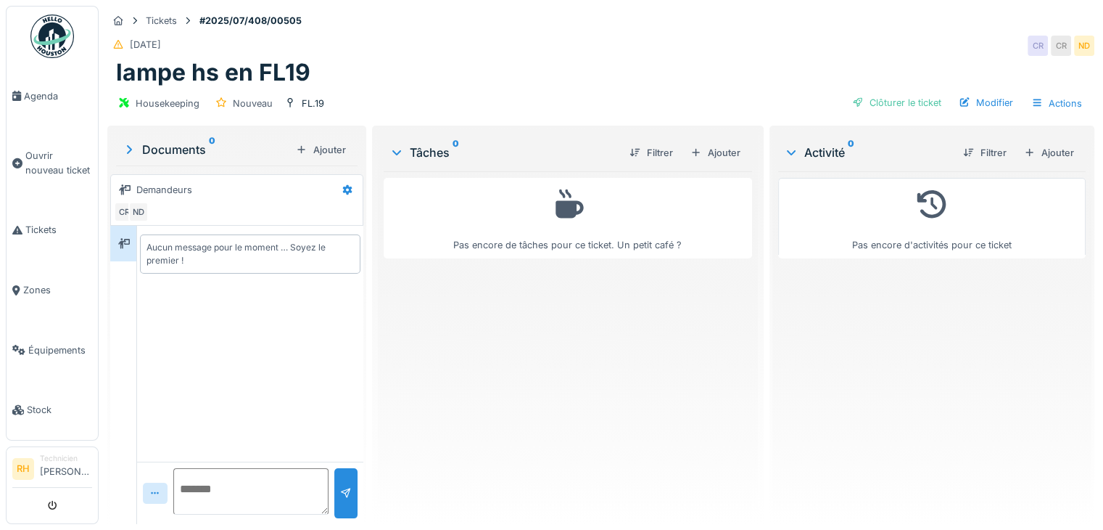
click at [563, 65] on div "lampe hs en FL19" at bounding box center [601, 73] width 970 height 28
